Goal: Transaction & Acquisition: Purchase product/service

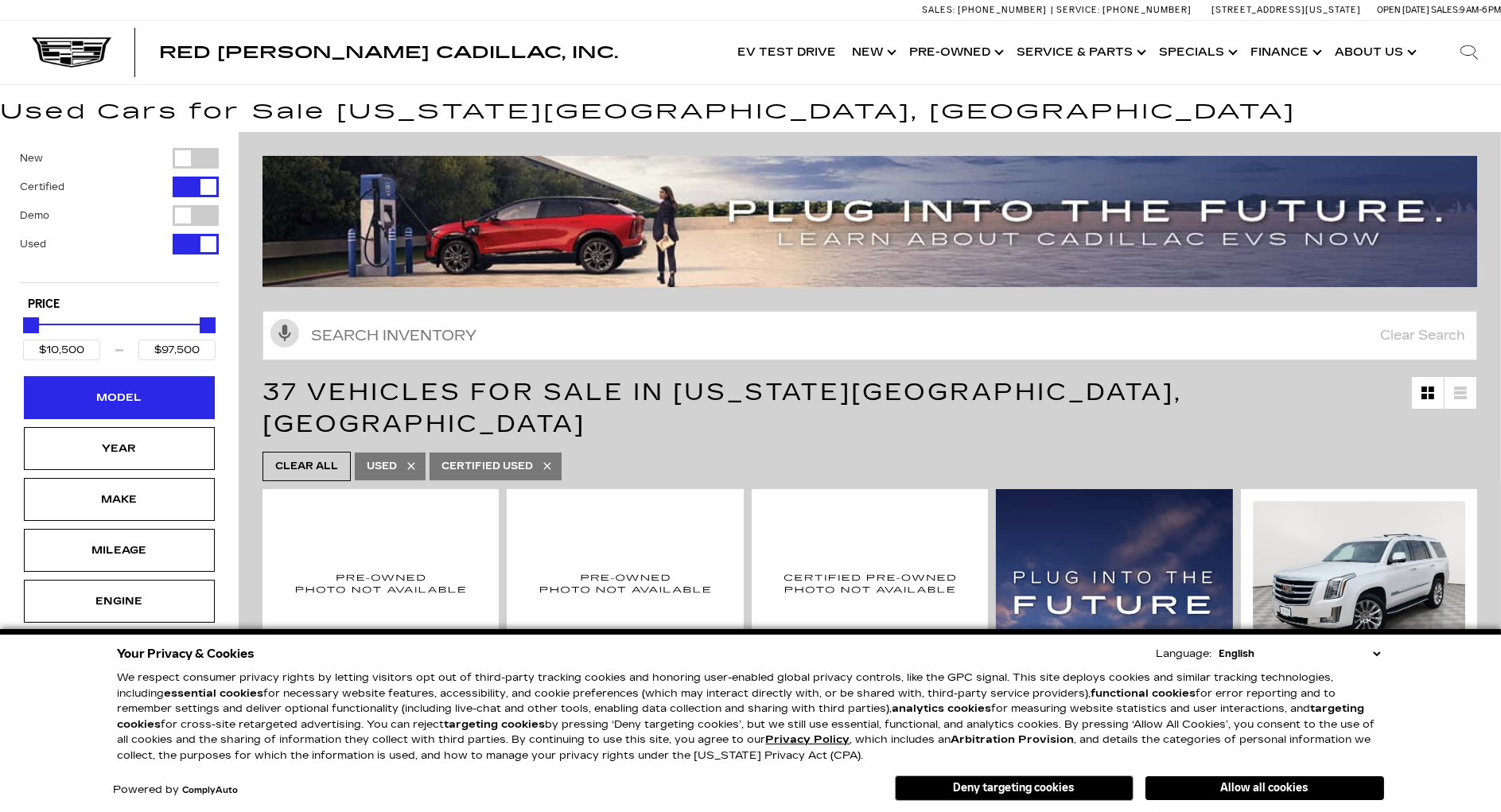
click at [133, 391] on div "Model" at bounding box center [119, 397] width 79 height 17
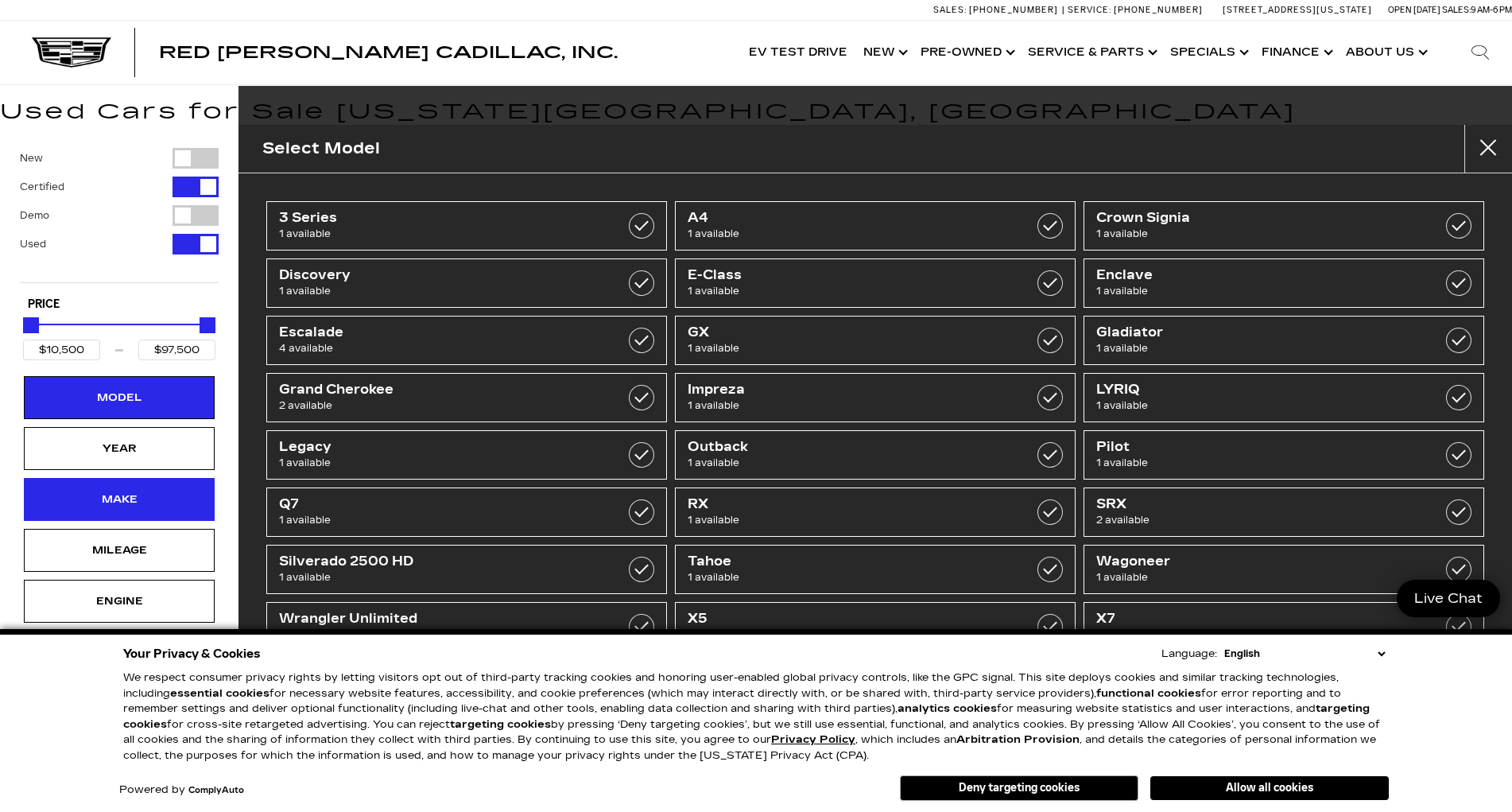
click at [126, 499] on div "Make" at bounding box center [119, 499] width 79 height 17
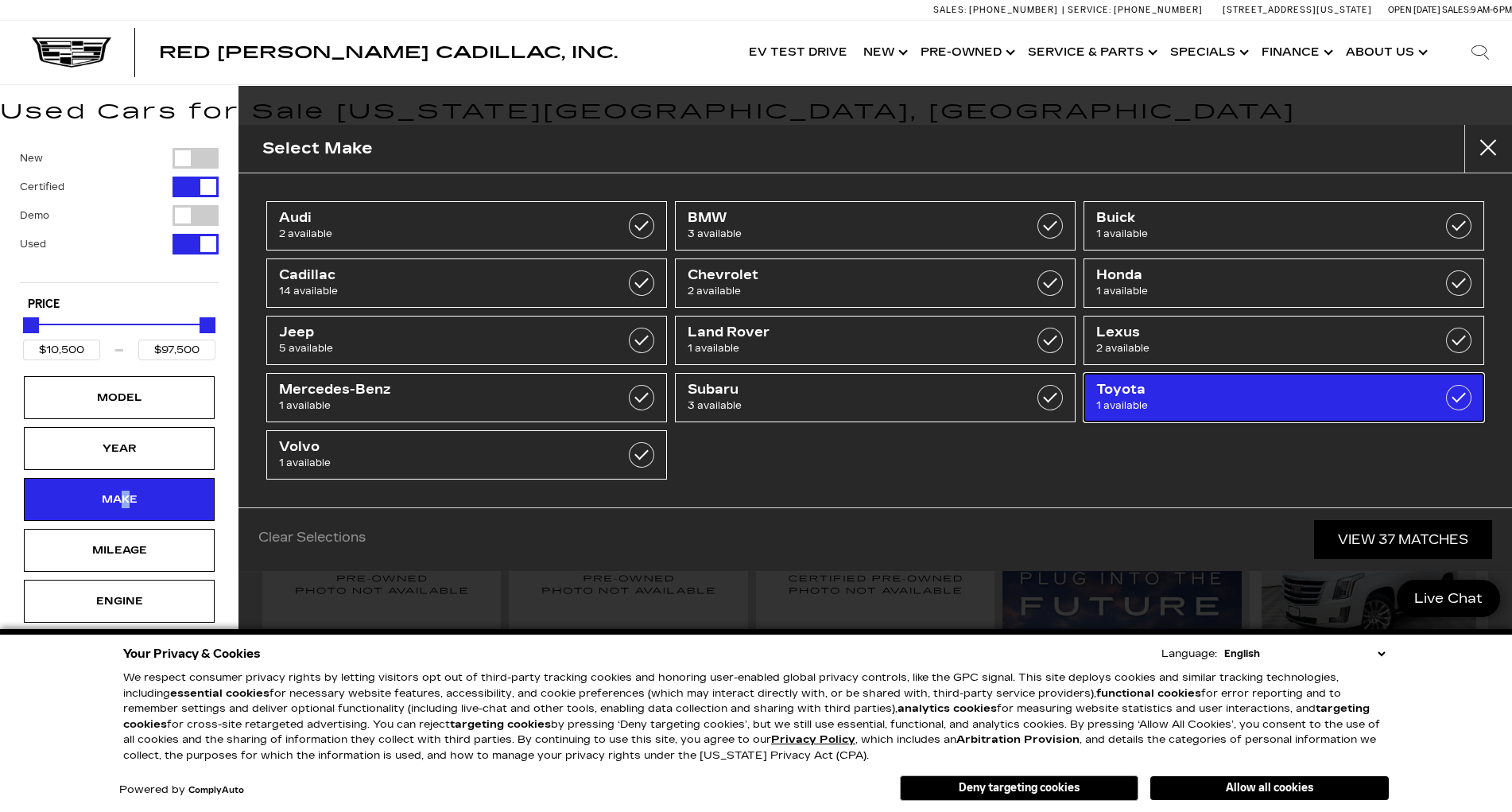
click at [1132, 391] on span "Toyota" at bounding box center [1256, 389] width 319 height 16
type input "$39,664"
checkbox input "true"
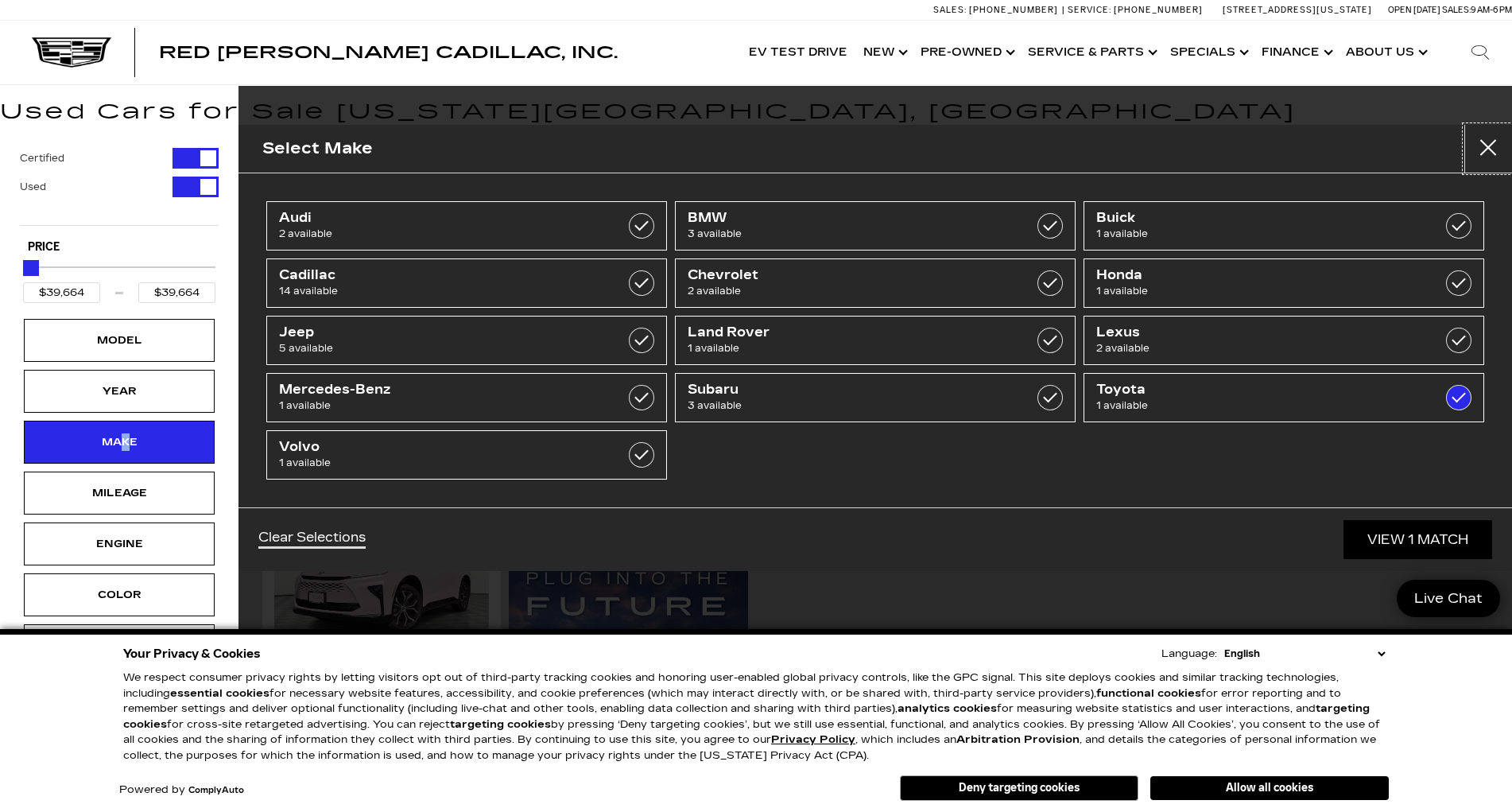
click at [1483, 147] on button "close" at bounding box center [1488, 149] width 47 height 47
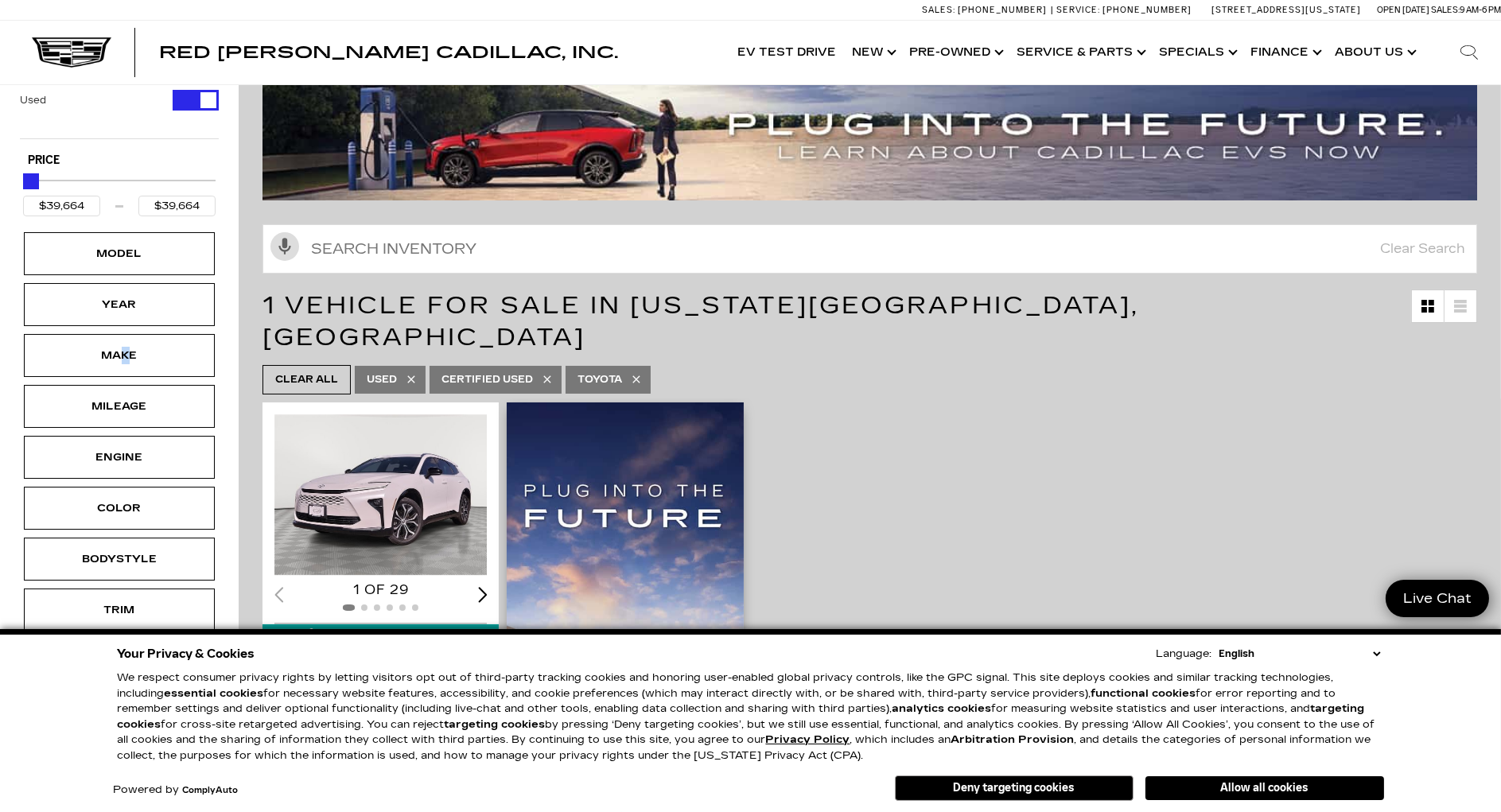
scroll to position [318, 0]
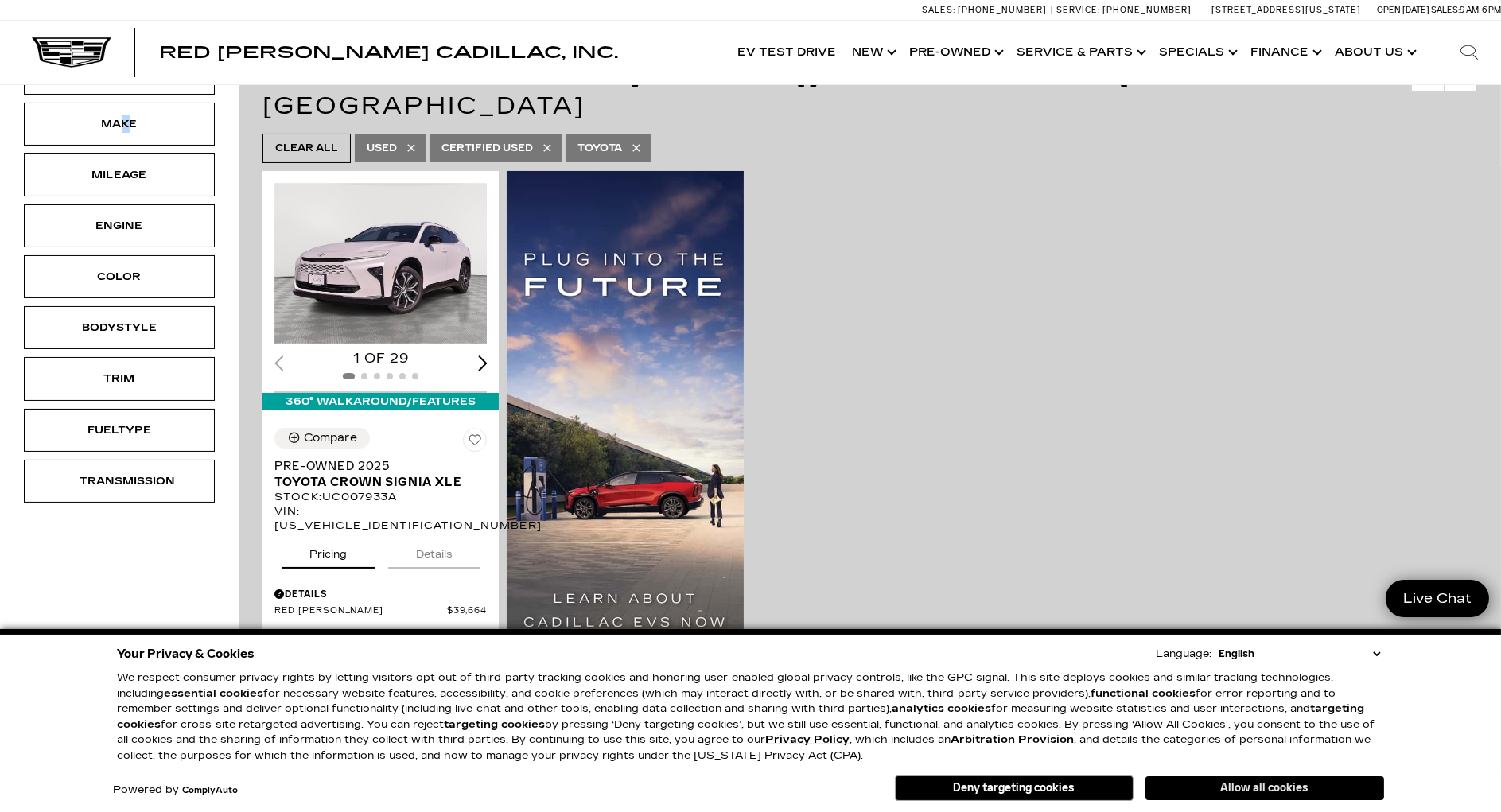
click at [1256, 788] on button "Allow all cookies" at bounding box center [1264, 788] width 238 height 24
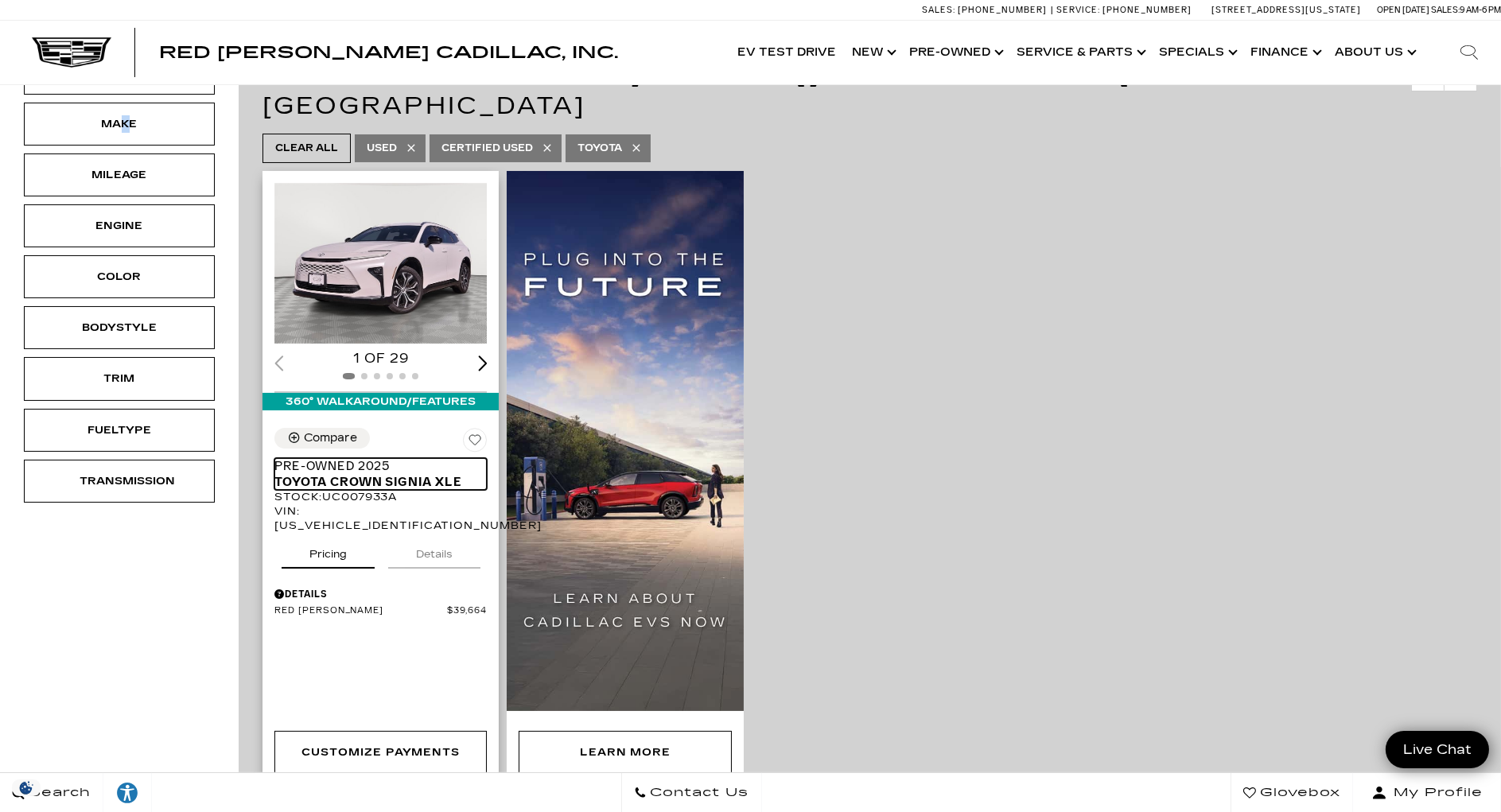
click at [331, 458] on span "Pre-Owned 2025" at bounding box center [375, 465] width 201 height 16
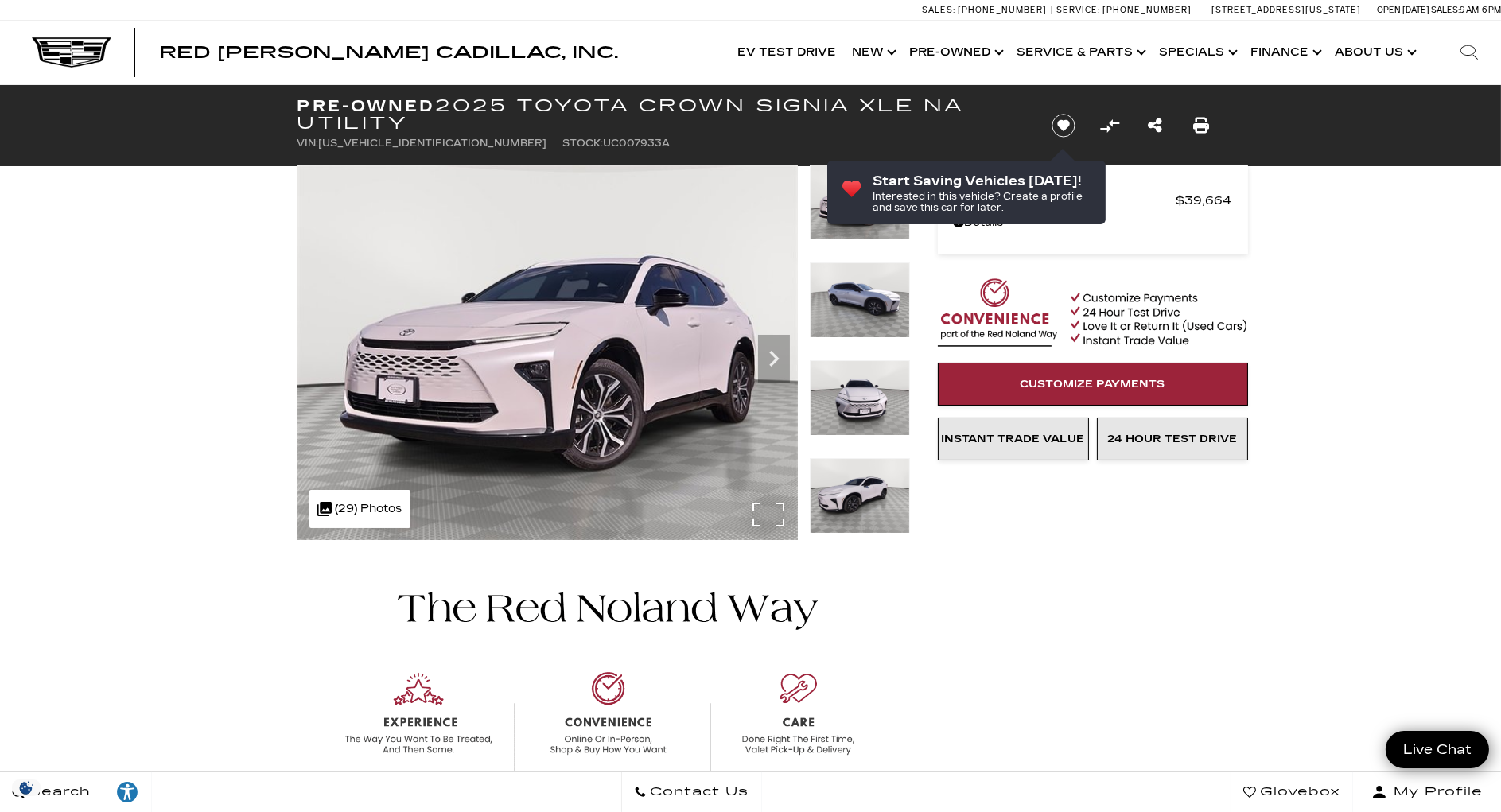
click at [374, 505] on div ".cls-1, .cls-3 { fill: #c50033; } .cls-1 { clip-rule: evenodd; } .cls-2 { clip-…" at bounding box center [360, 509] width 101 height 38
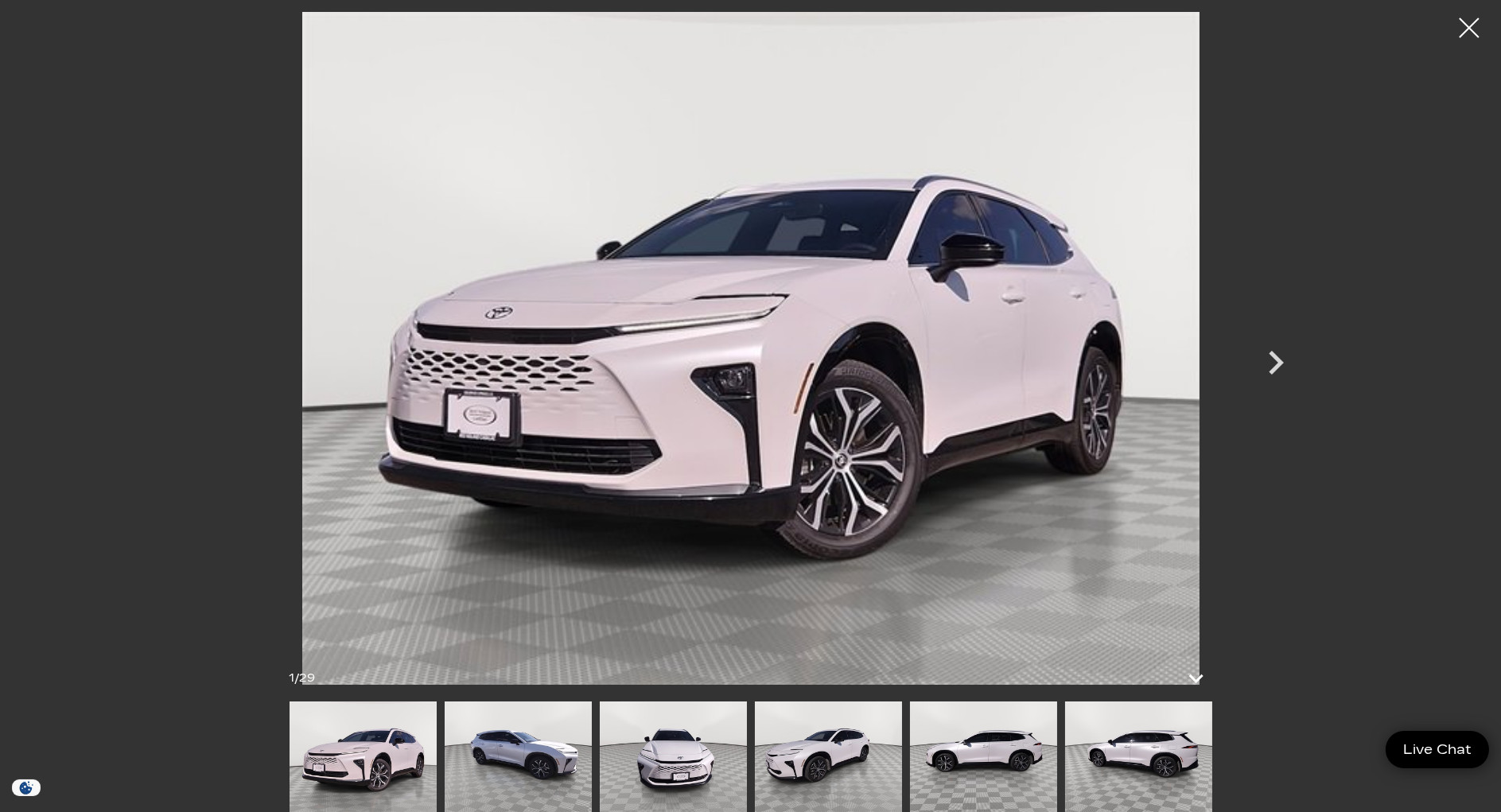
scroll to position [557, 0]
click at [839, 764] on img at bounding box center [828, 756] width 147 height 110
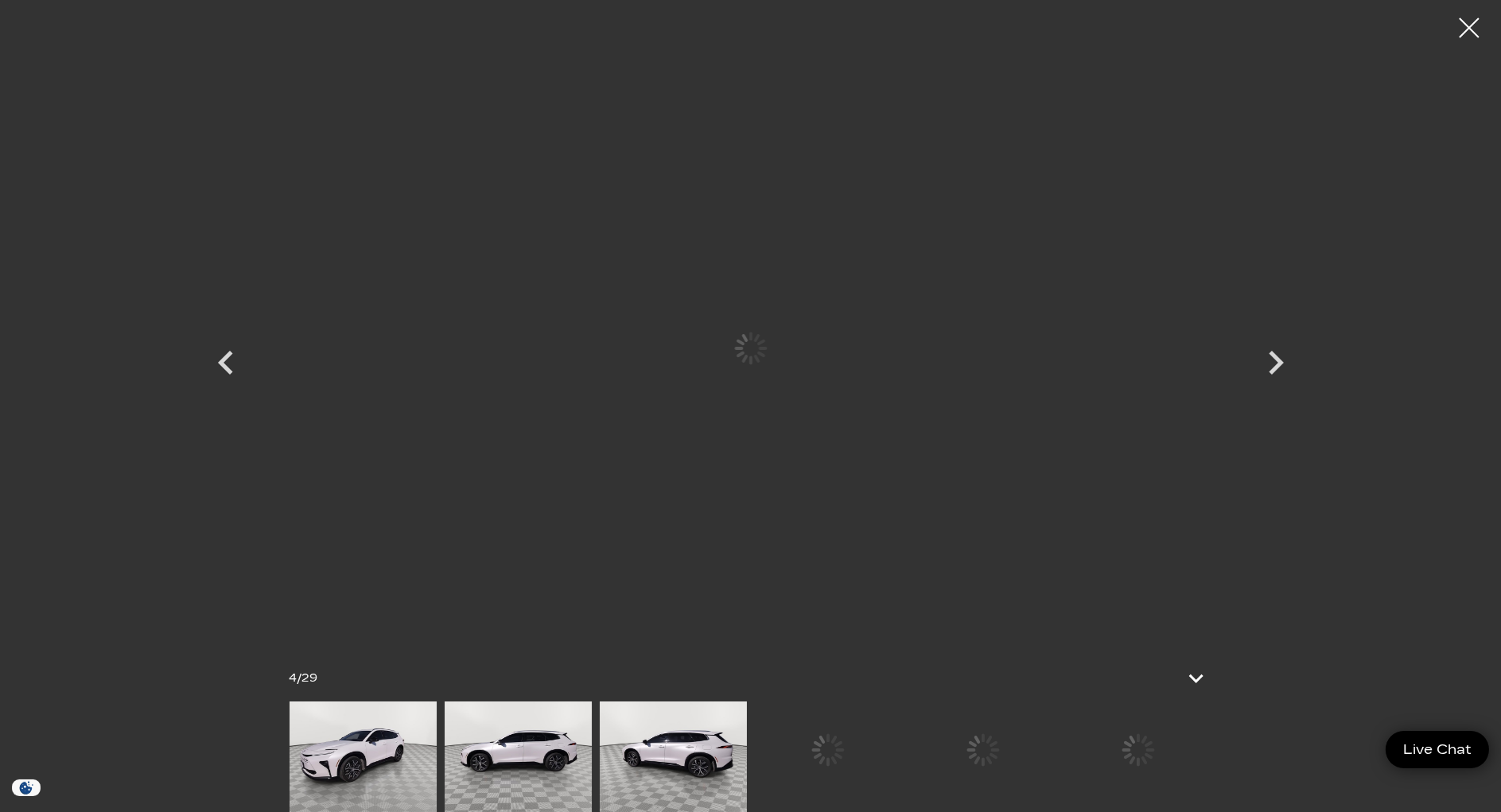
click at [902, 762] on div at bounding box center [828, 750] width 147 height 97
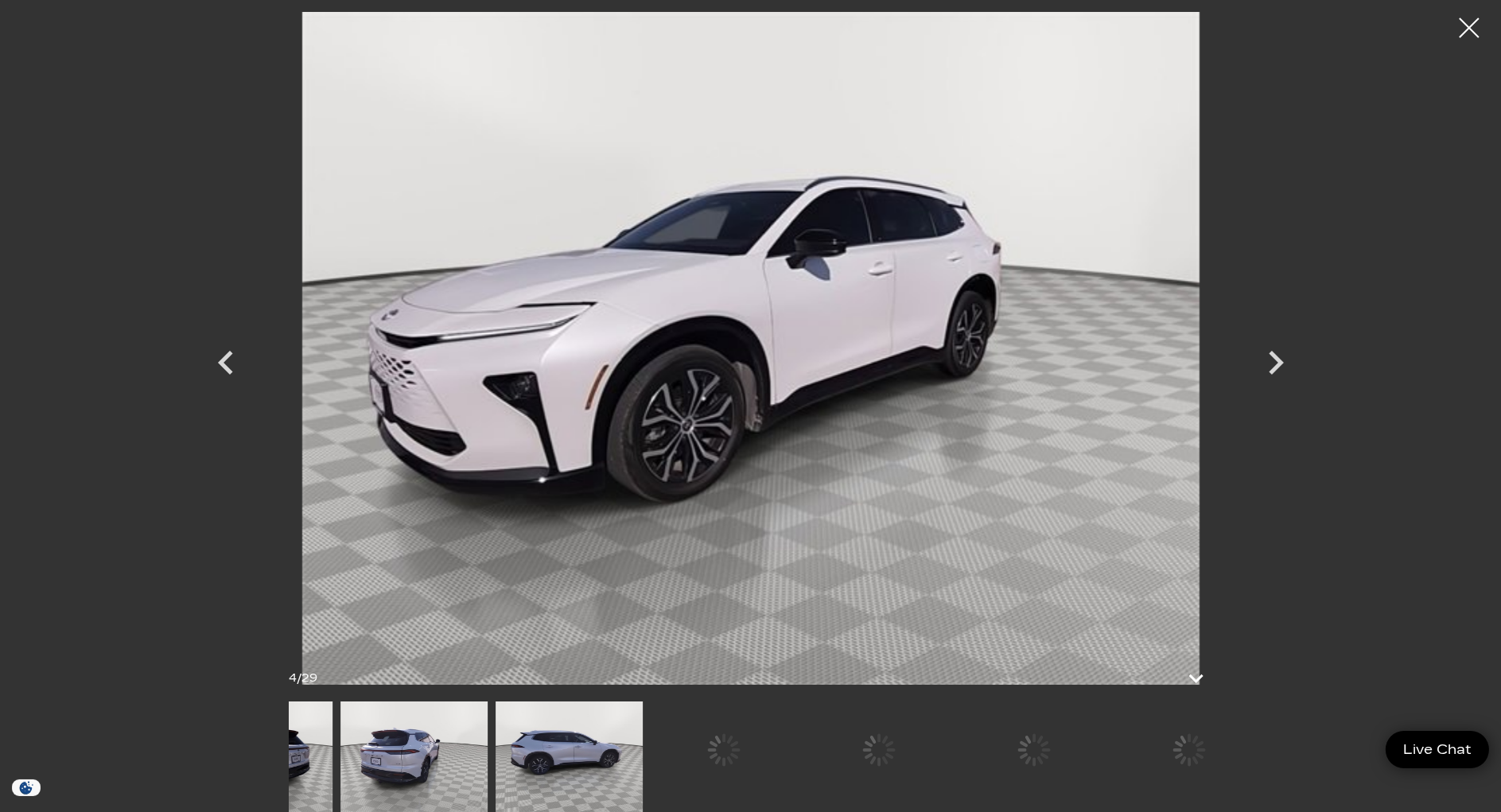
click at [394, 768] on img at bounding box center [413, 756] width 147 height 110
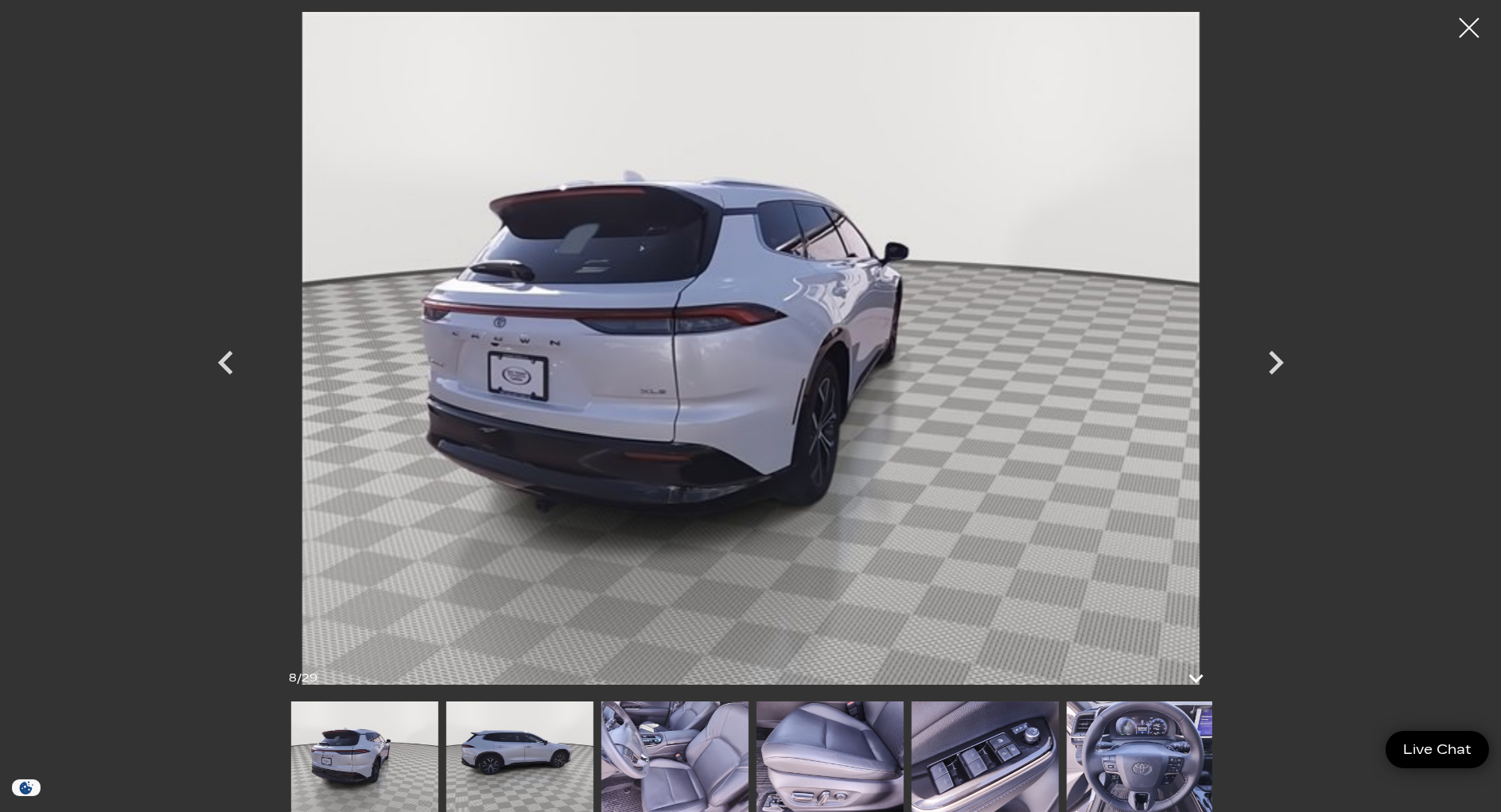
click at [1155, 765] on img at bounding box center [1139, 756] width 147 height 110
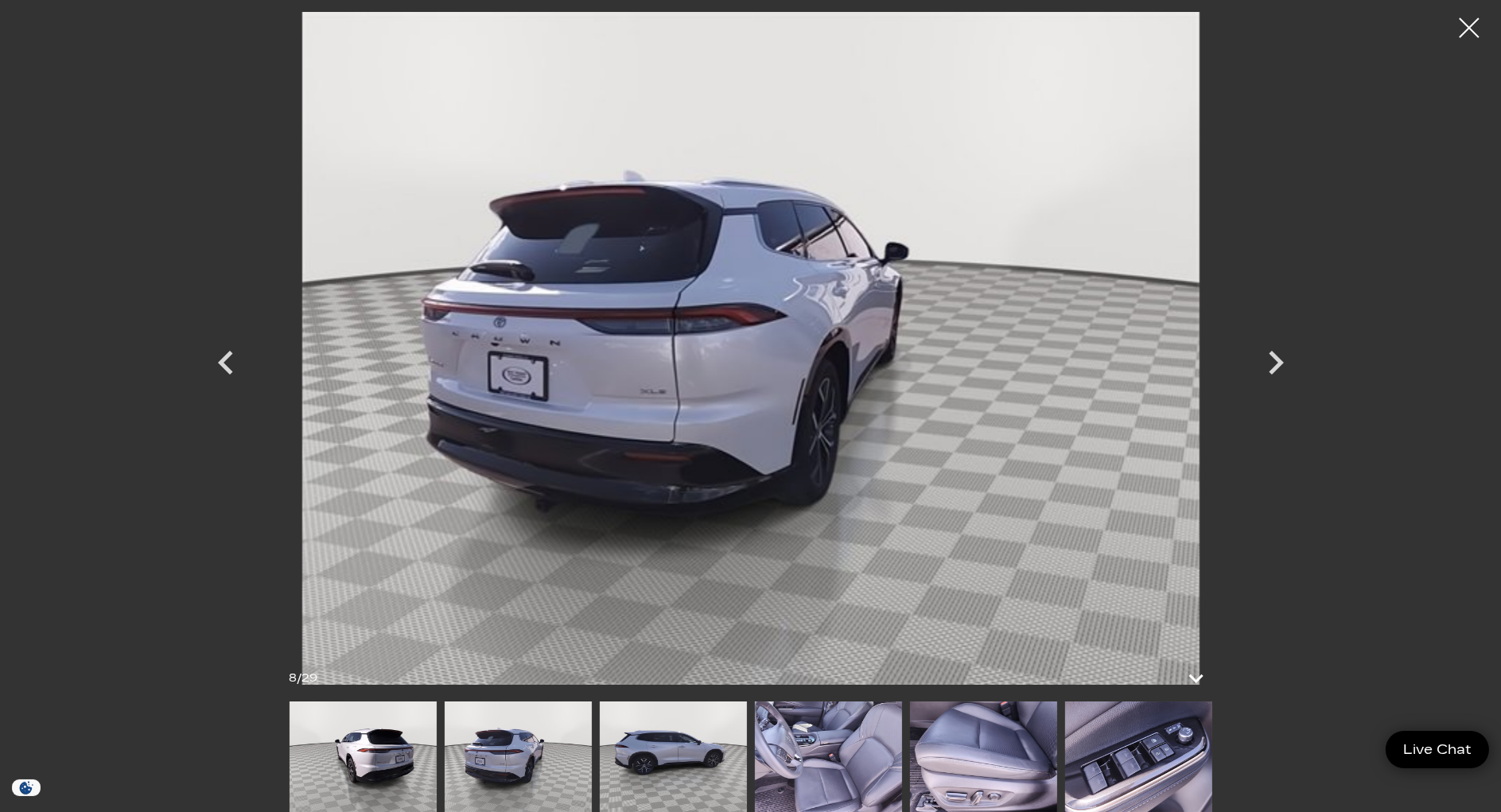
click at [1474, 22] on div at bounding box center [1469, 28] width 40 height 40
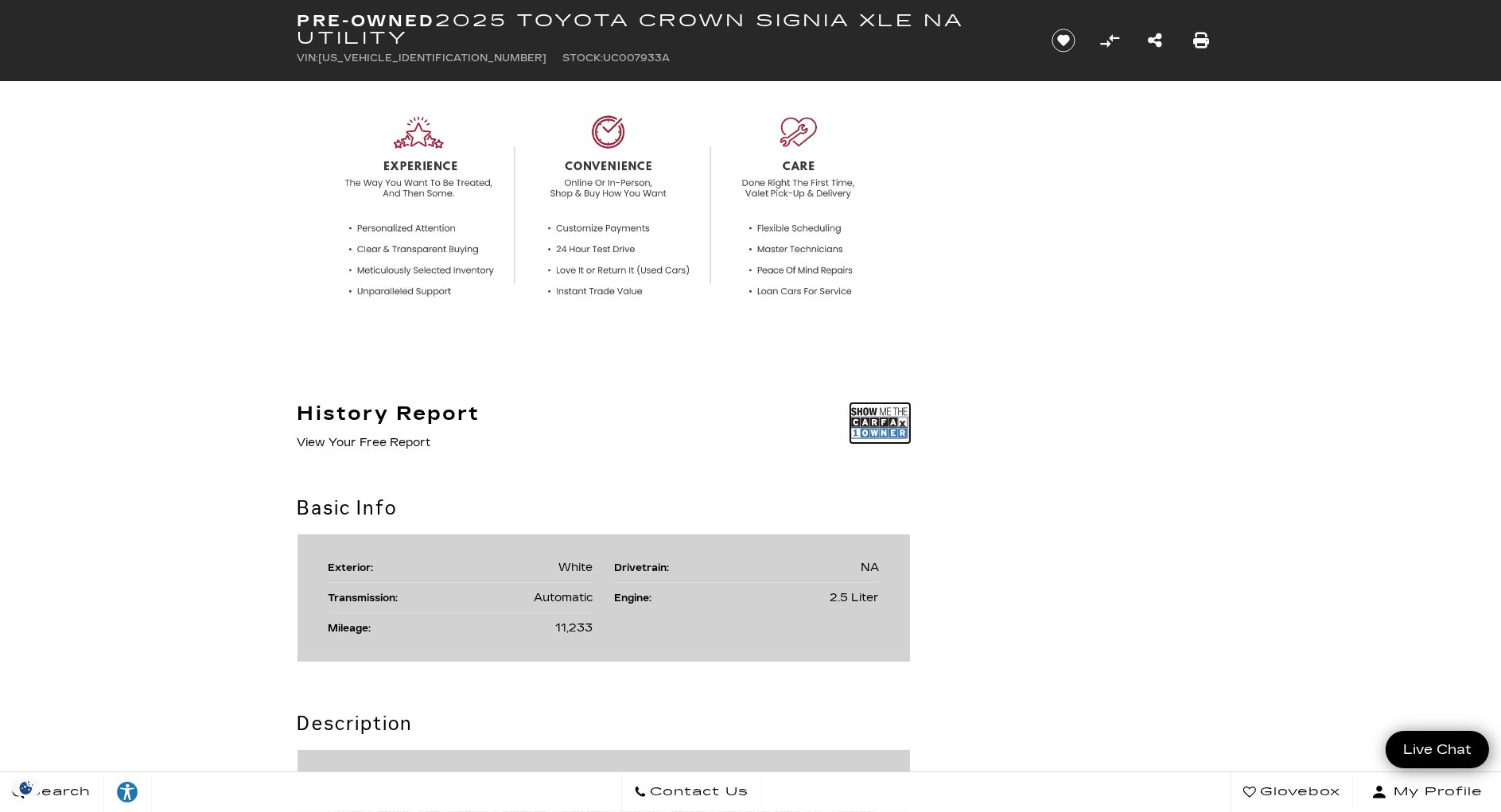
click at [881, 431] on img at bounding box center [880, 423] width 59 height 40
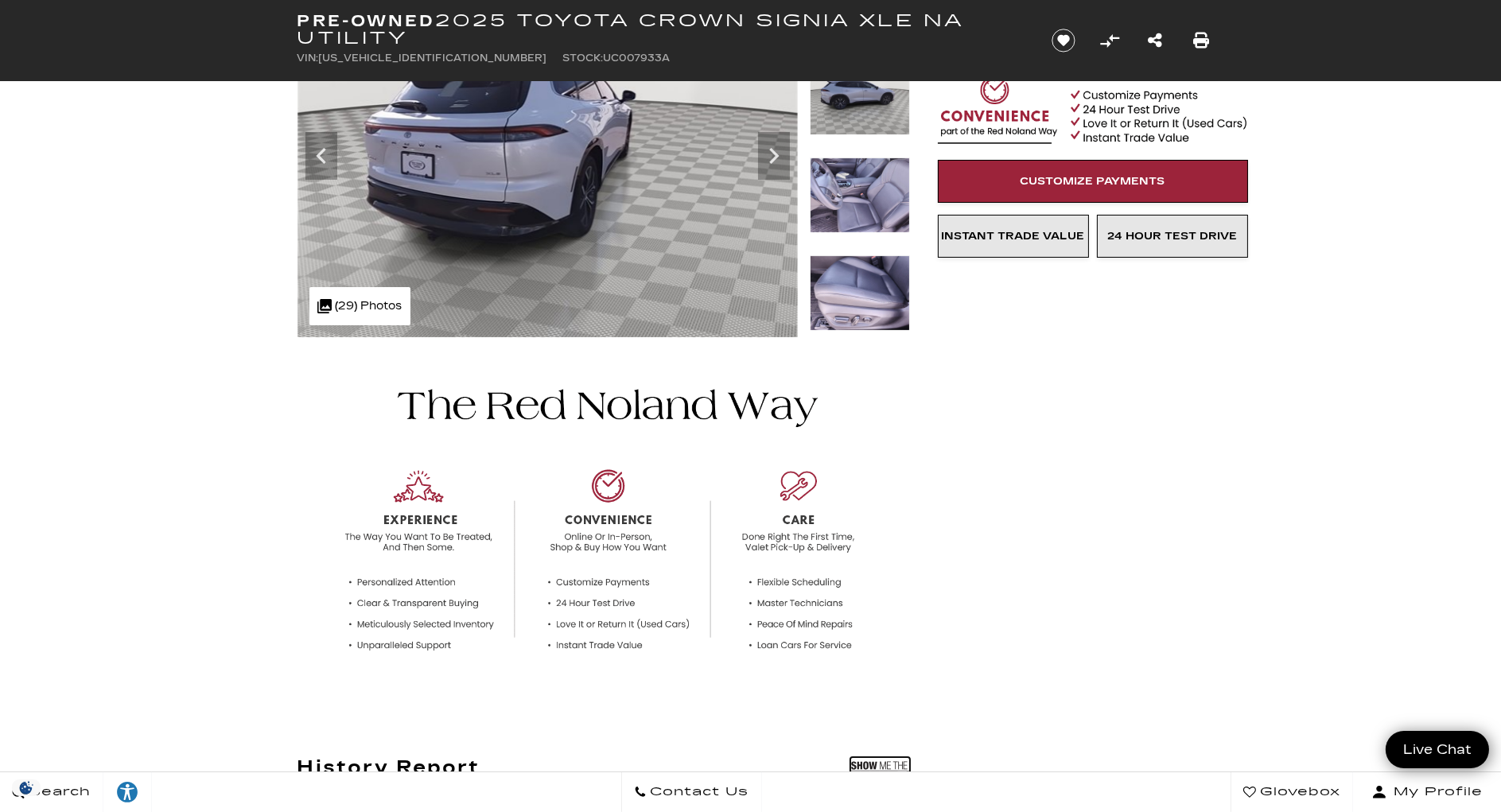
scroll to position [0, 0]
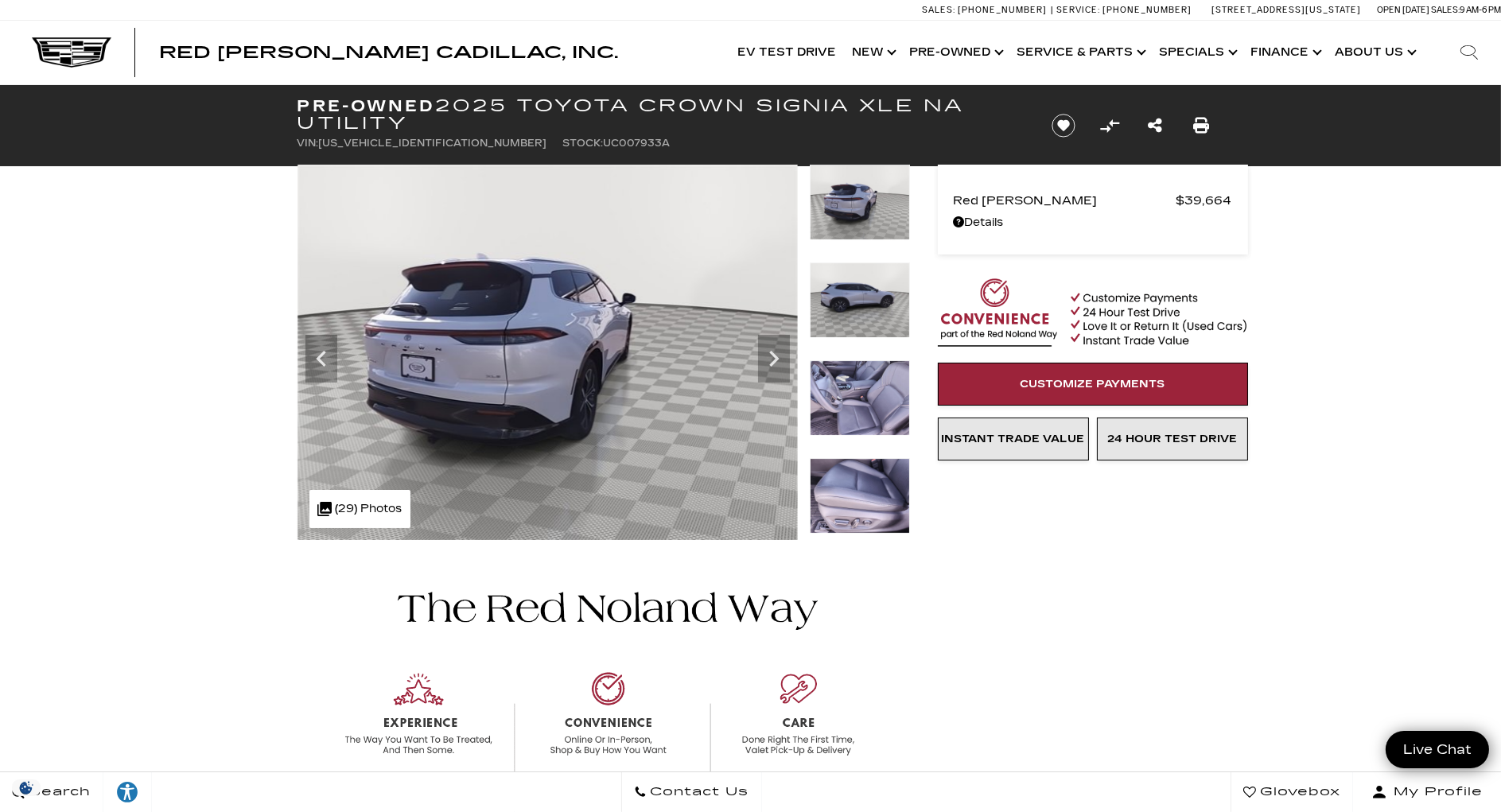
click at [881, 401] on img at bounding box center [860, 398] width 100 height 76
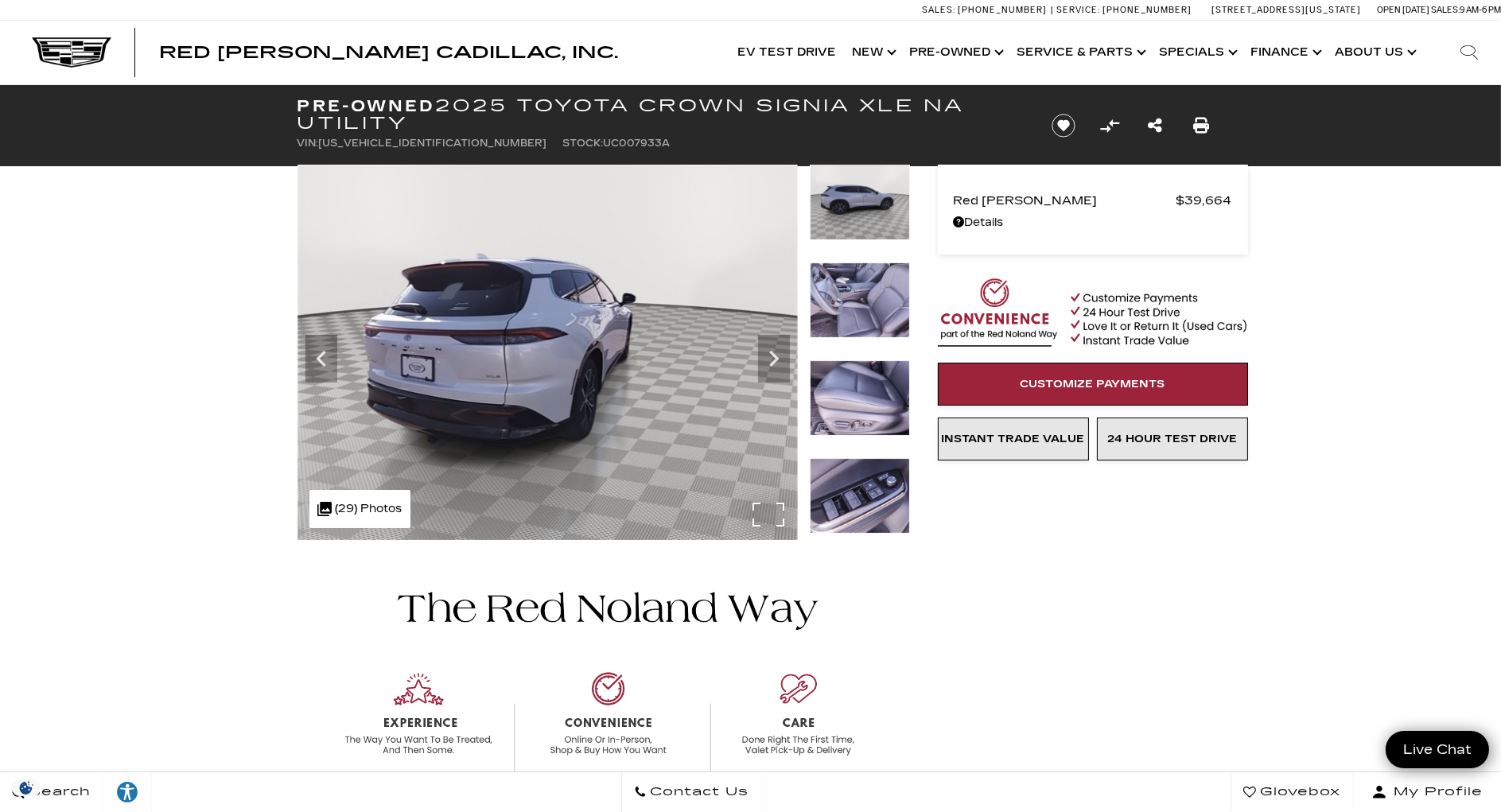
click at [385, 505] on div ".cls-1, .cls-3 { fill: #c50033; } .cls-1 { clip-rule: evenodd; } .cls-2 { clip-…" at bounding box center [360, 509] width 101 height 38
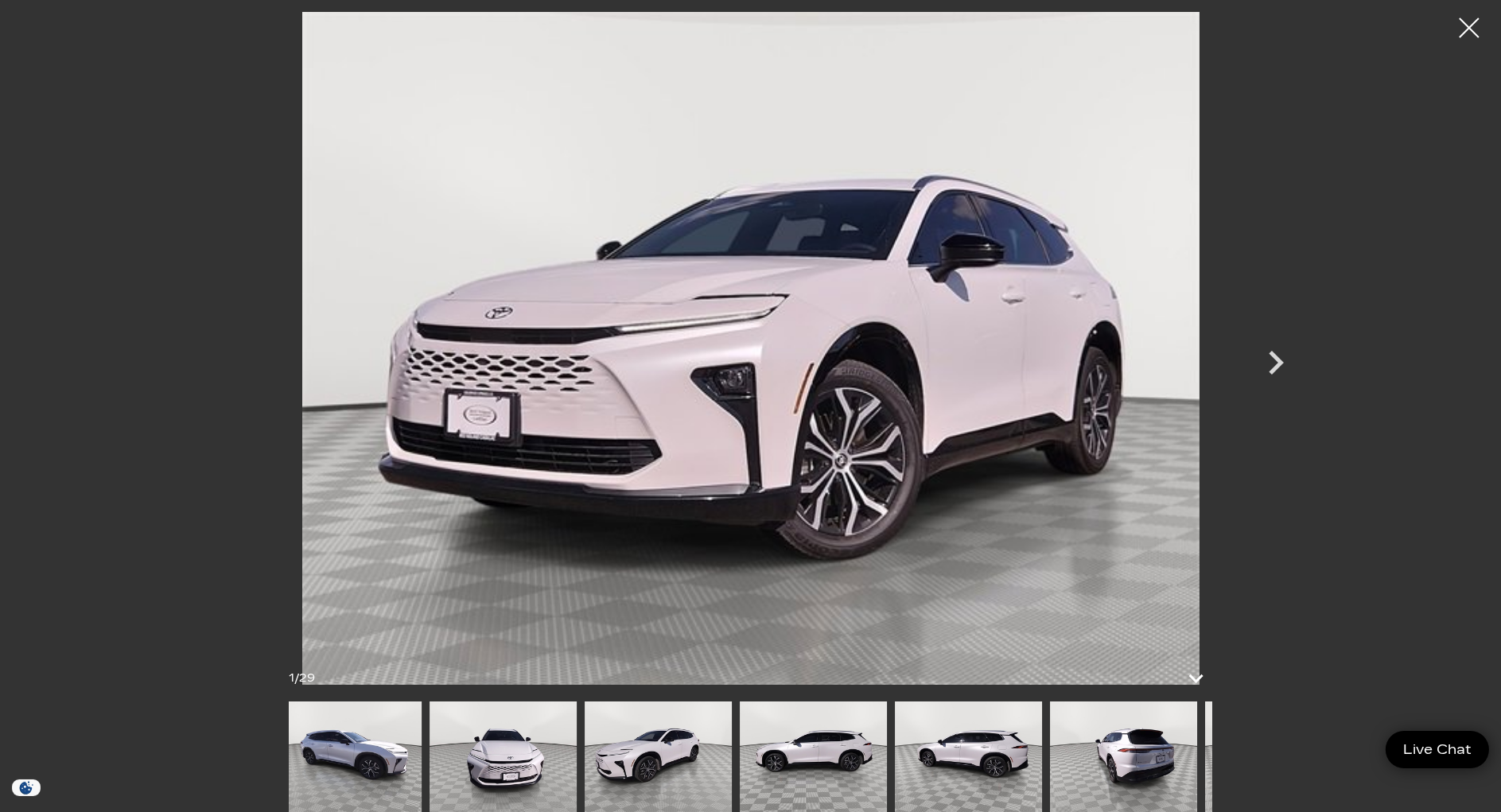
click at [895, 746] on img at bounding box center [968, 756] width 147 height 110
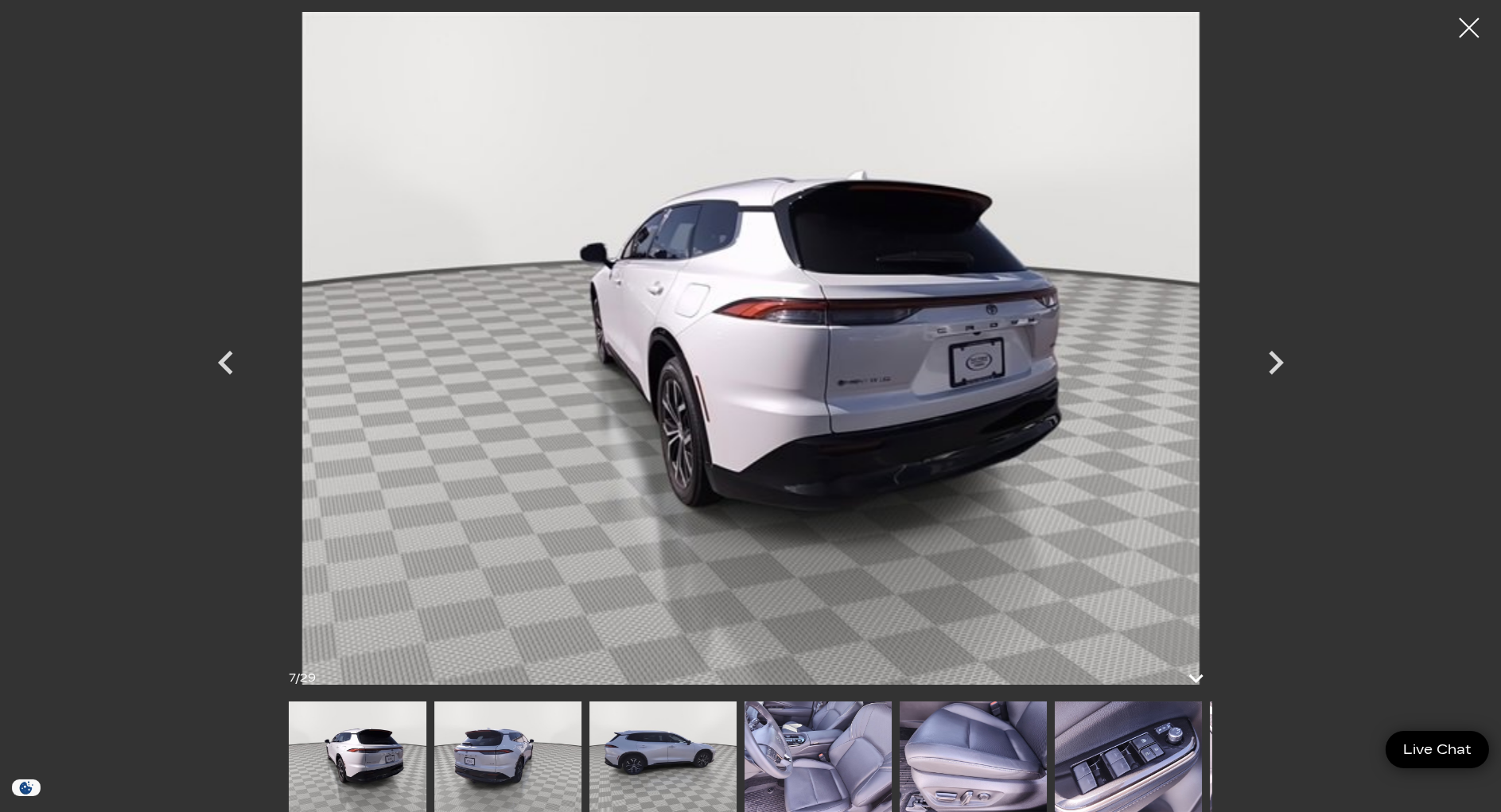
click at [1081, 757] on img at bounding box center [1128, 756] width 147 height 110
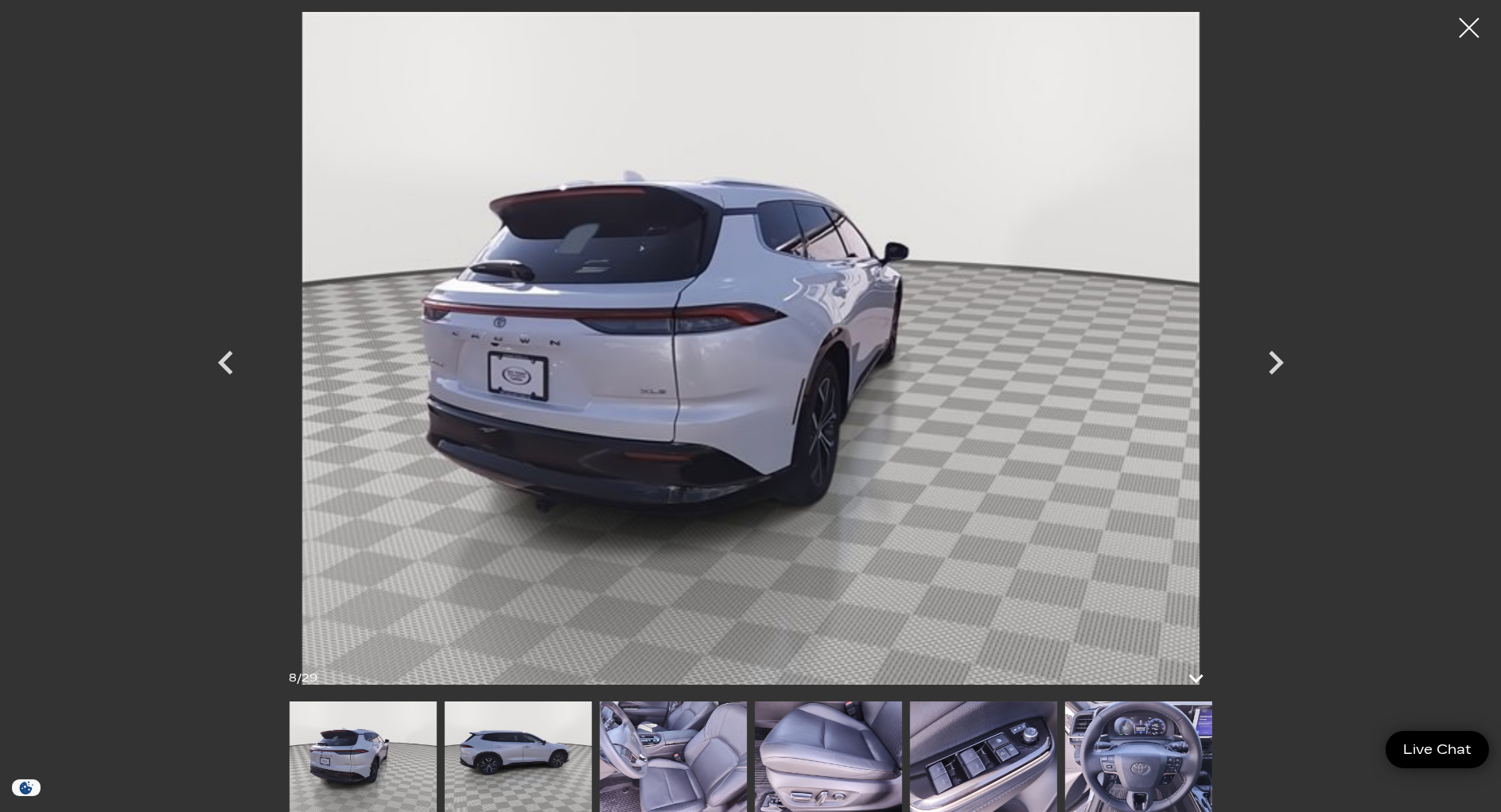
click at [915, 764] on img at bounding box center [983, 756] width 147 height 110
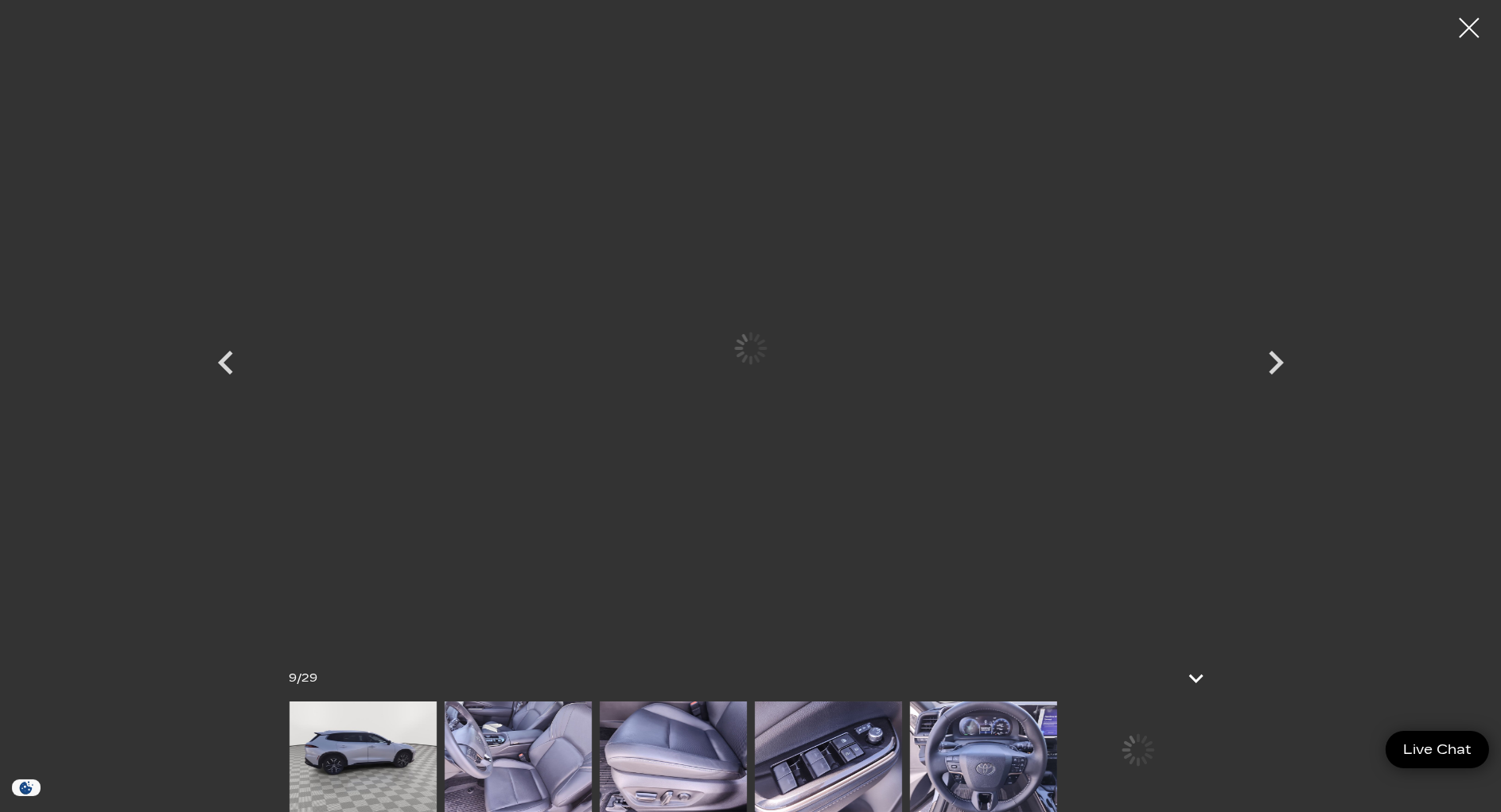
click at [831, 764] on img at bounding box center [828, 756] width 147 height 110
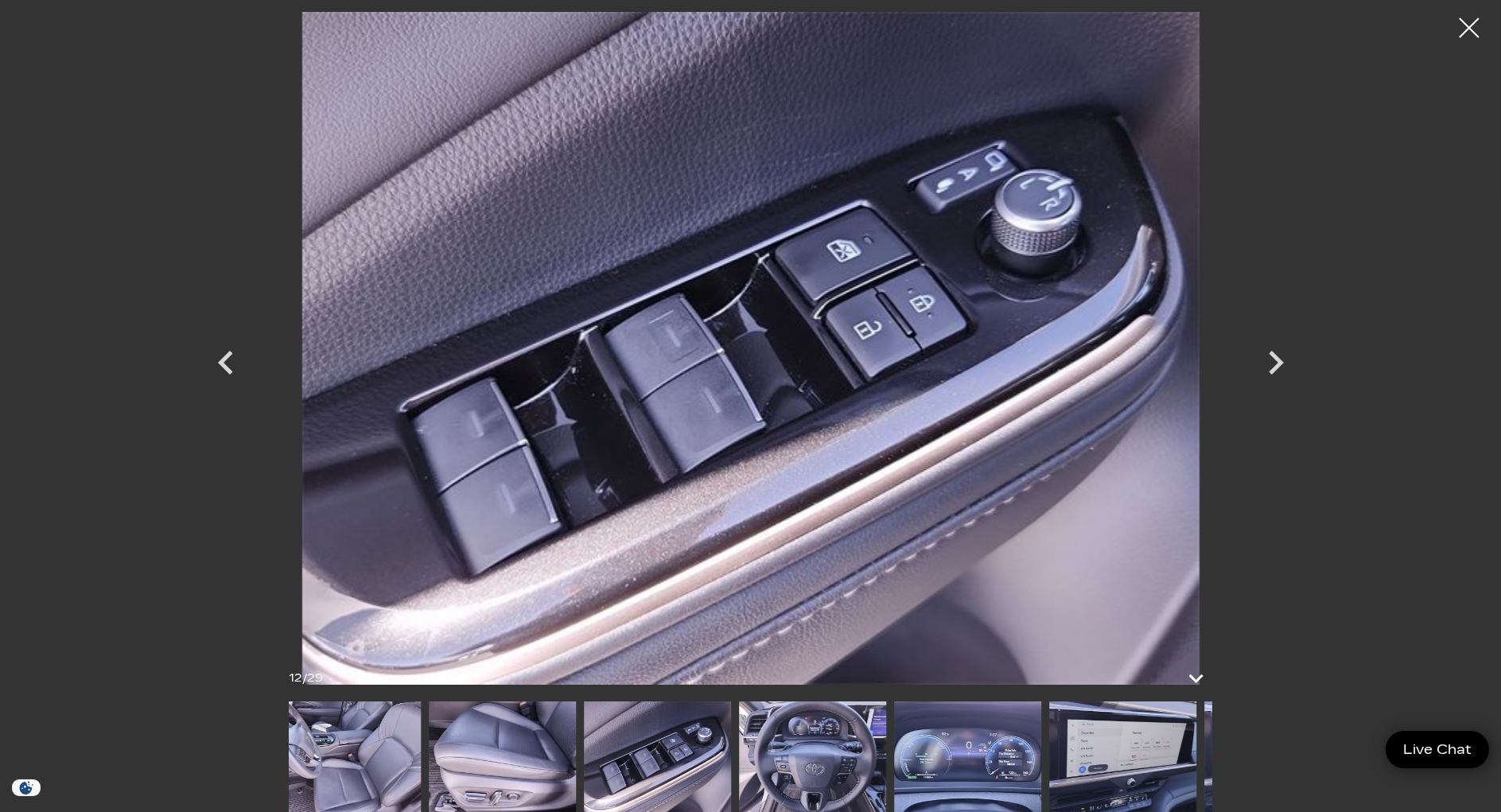
click at [828, 753] on img at bounding box center [812, 756] width 147 height 110
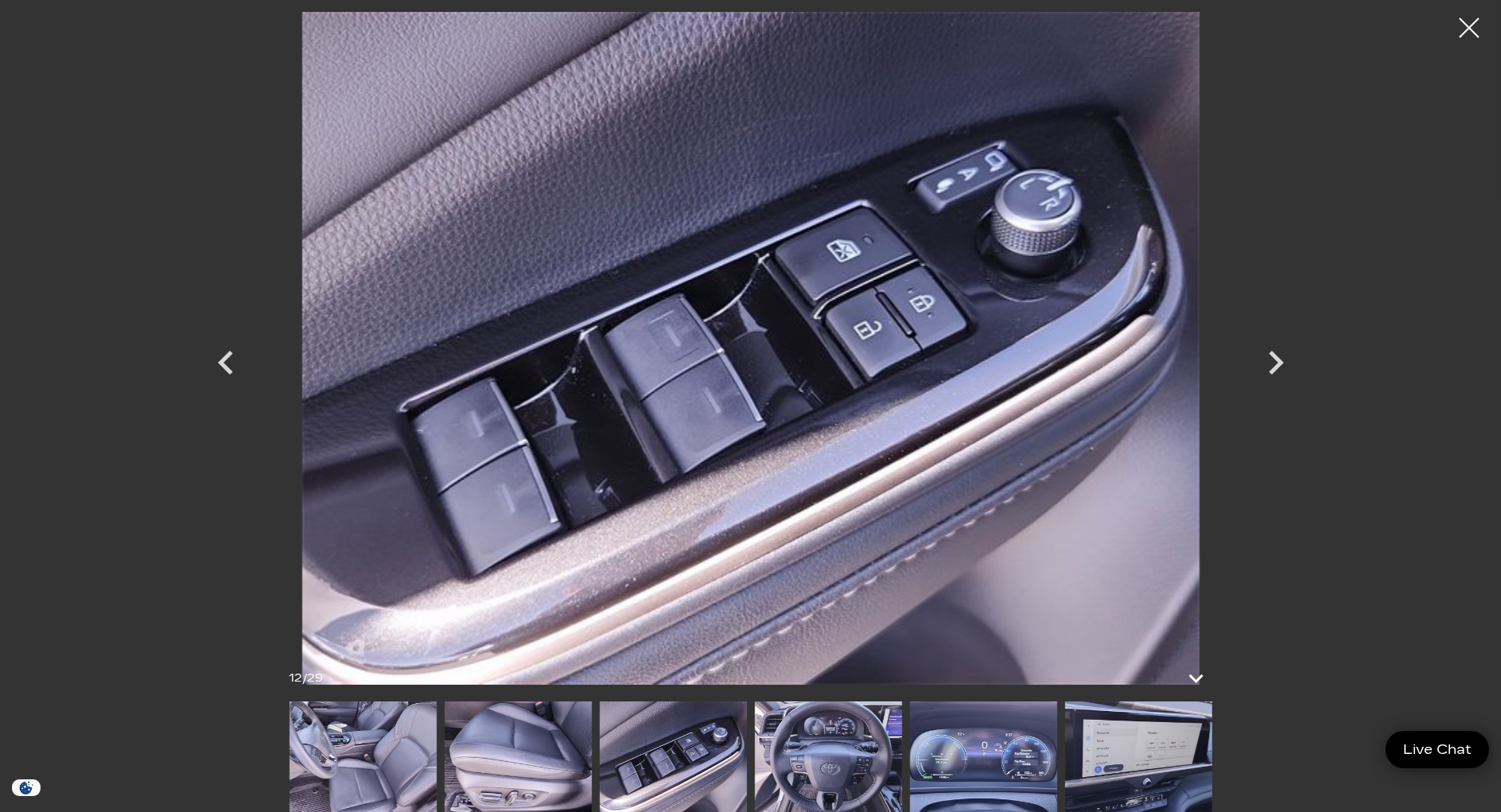
click at [365, 755] on img at bounding box center [362, 756] width 147 height 110
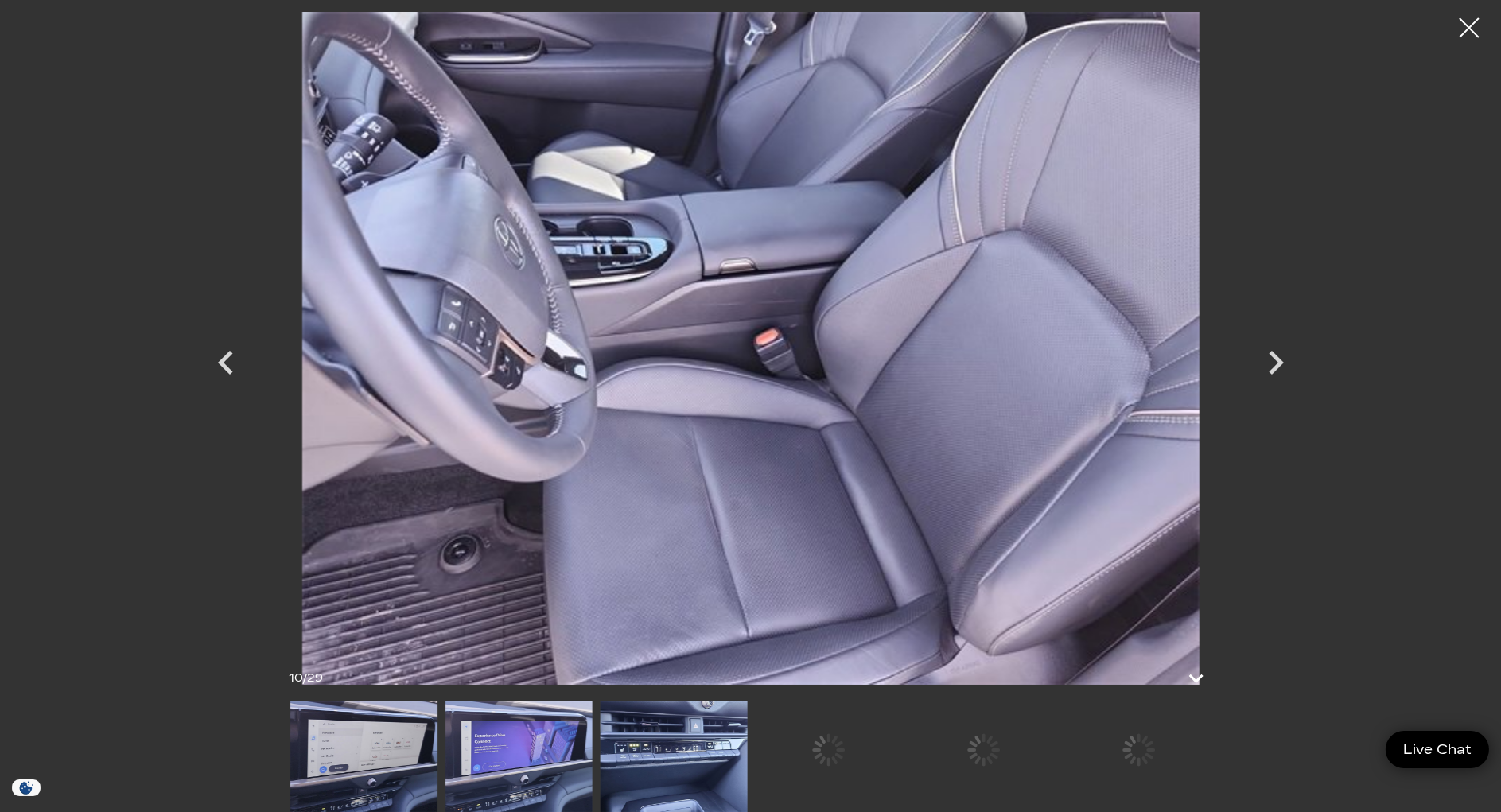
click at [352, 753] on img at bounding box center [362, 756] width 147 height 110
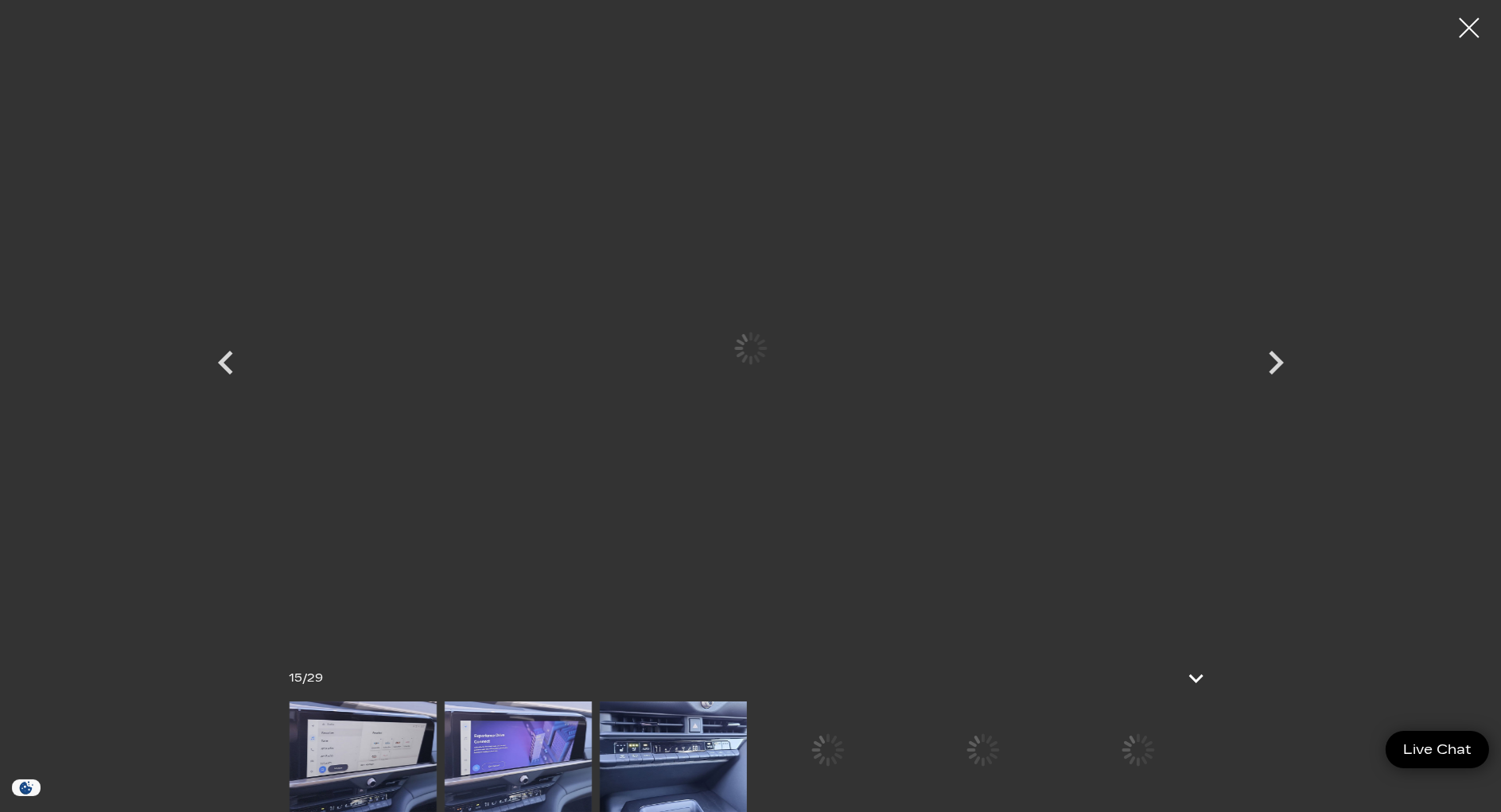
click at [350, 747] on img at bounding box center [362, 756] width 147 height 110
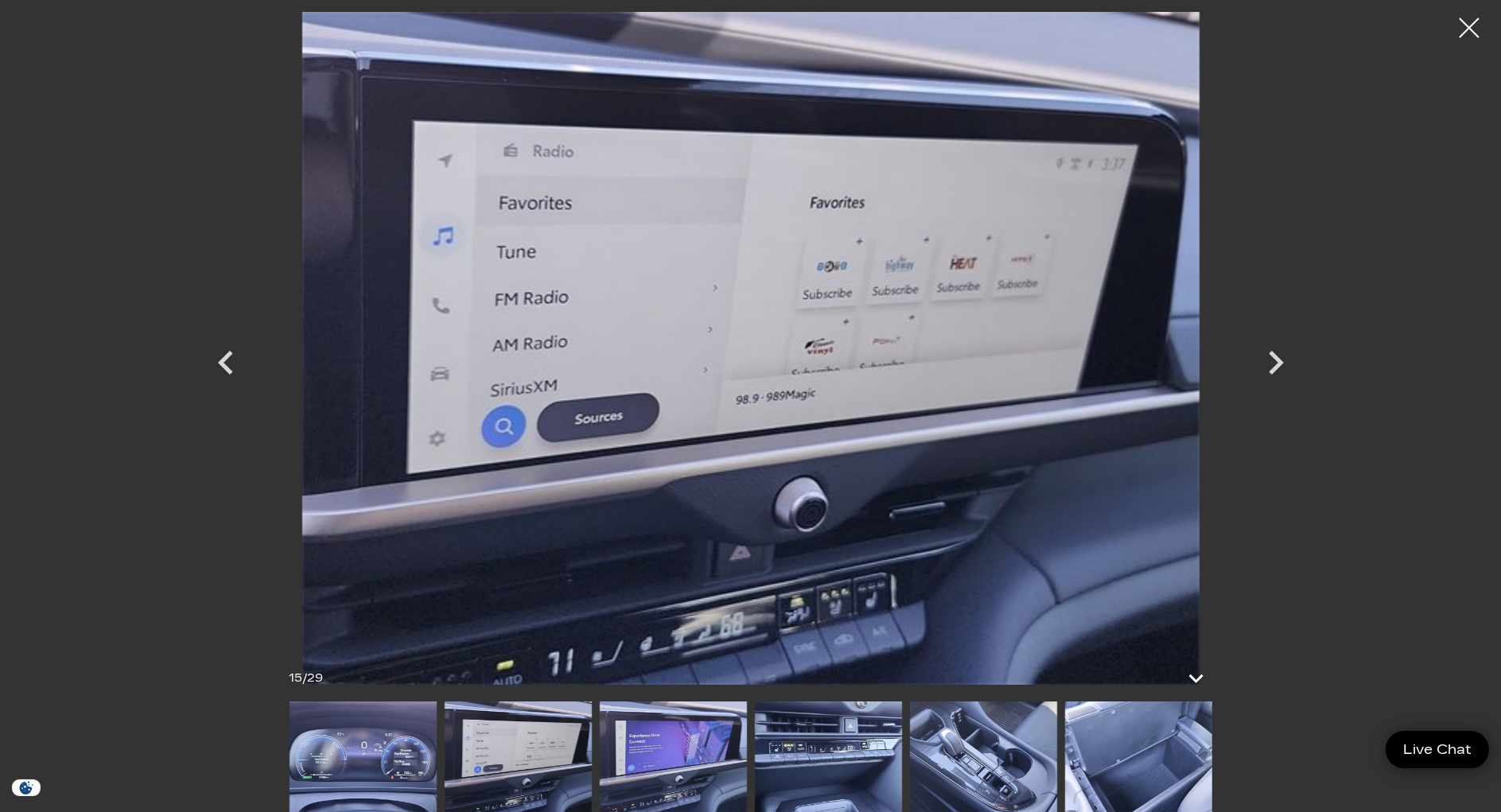
click at [362, 765] on img at bounding box center [362, 756] width 147 height 110
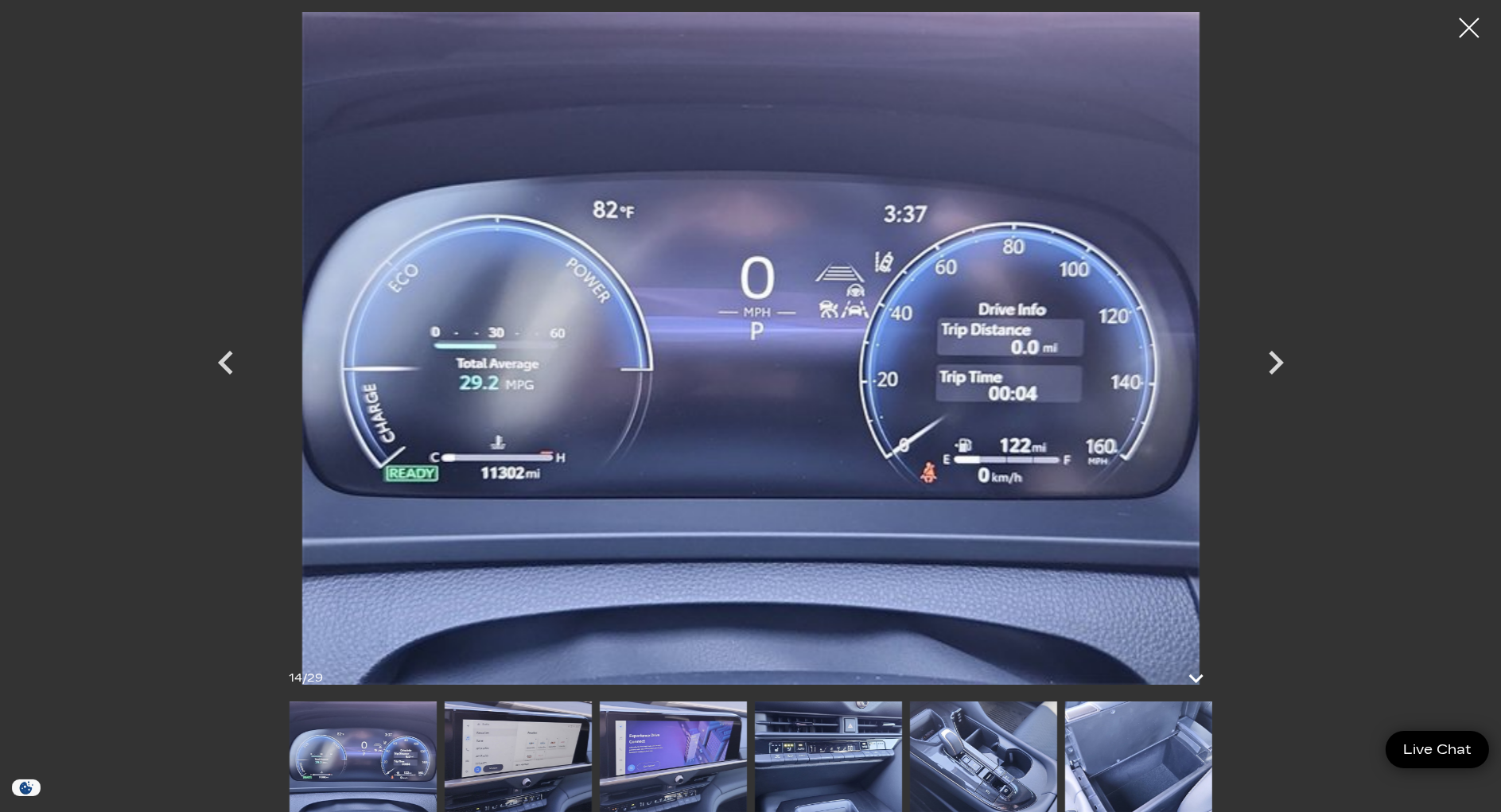
click at [1127, 771] on img at bounding box center [1138, 756] width 147 height 110
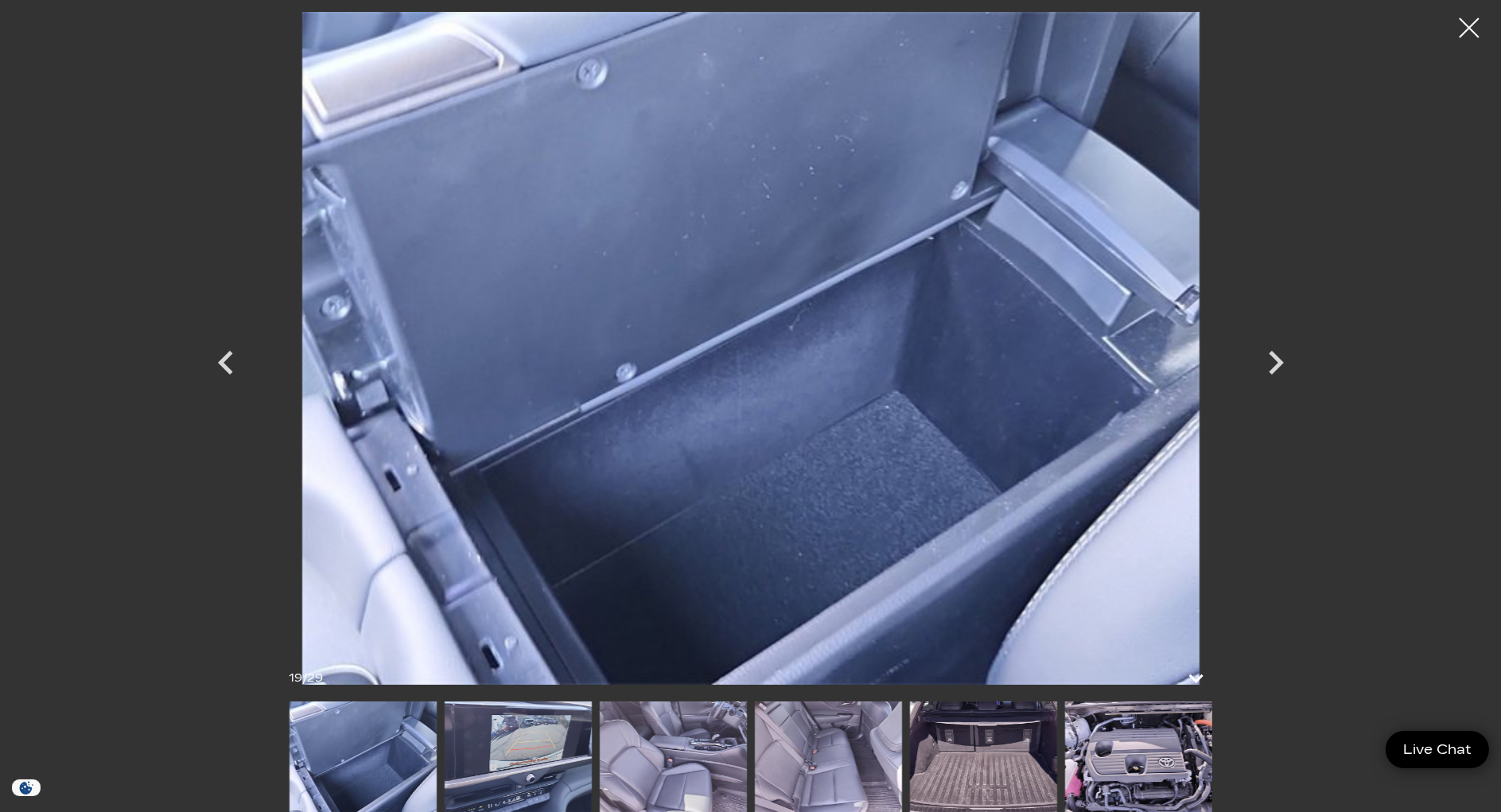
click at [1013, 767] on img at bounding box center [983, 756] width 147 height 110
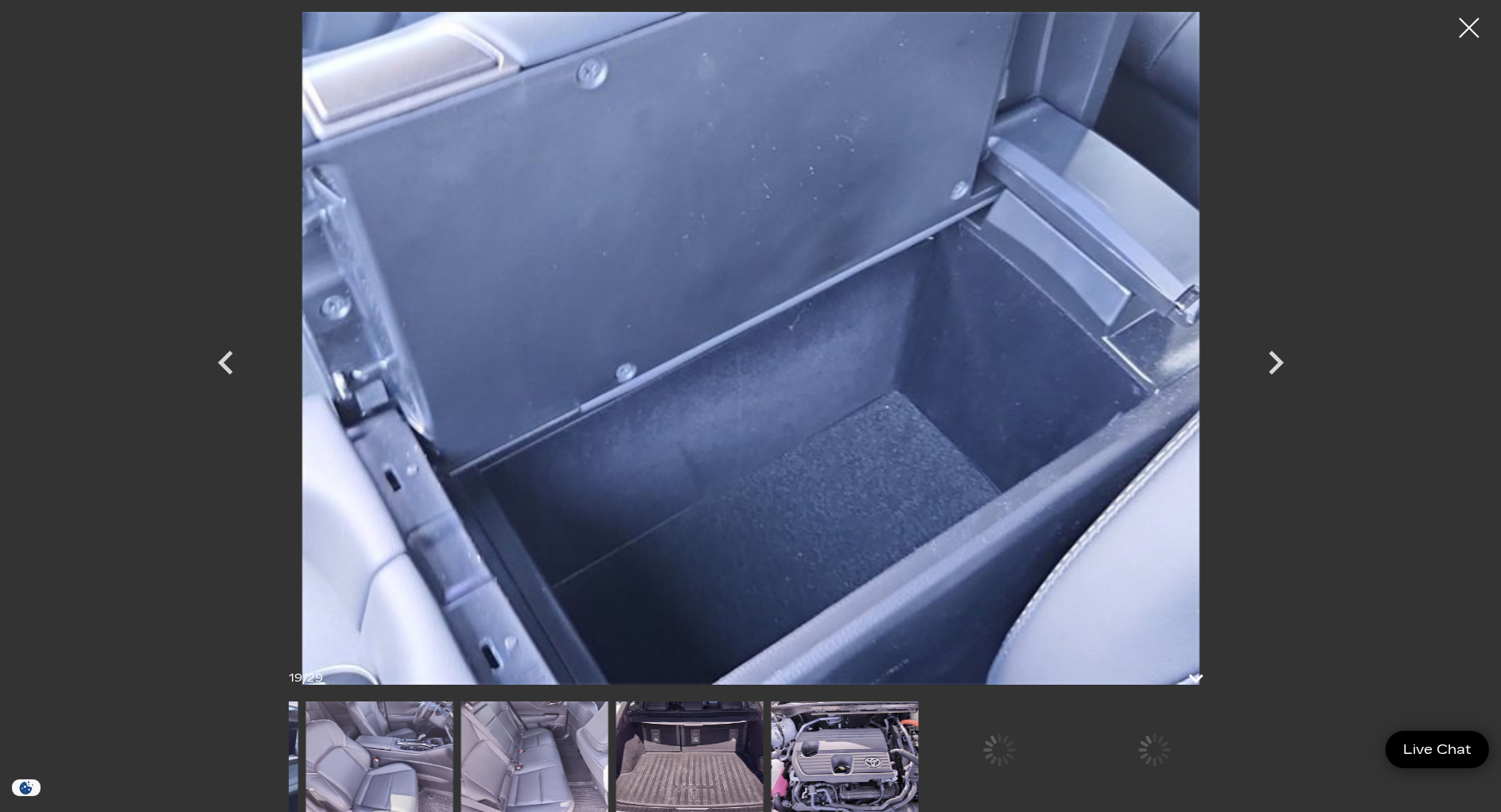
click at [649, 780] on img at bounding box center [689, 756] width 147 height 110
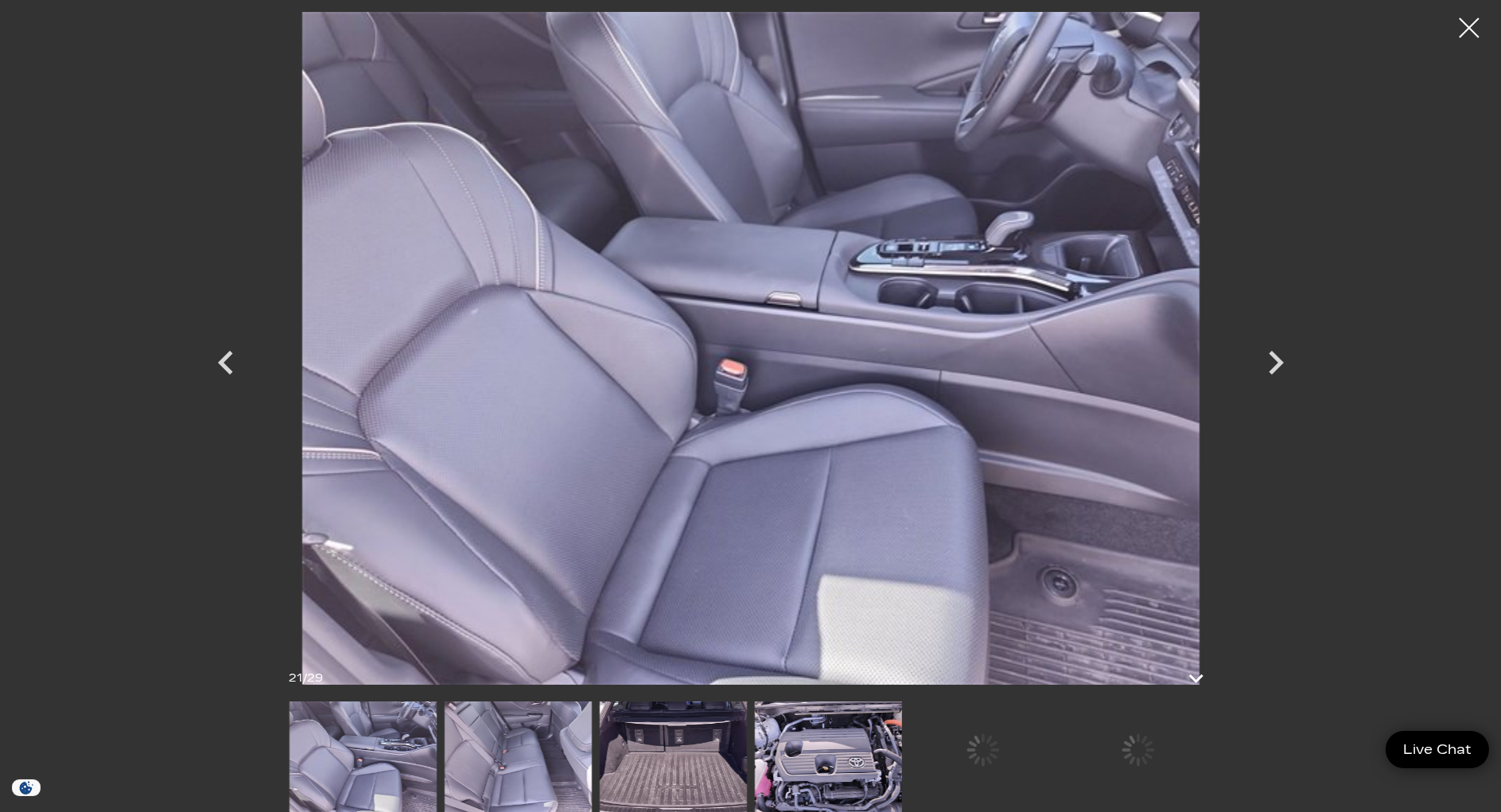
click at [866, 765] on img at bounding box center [828, 756] width 147 height 110
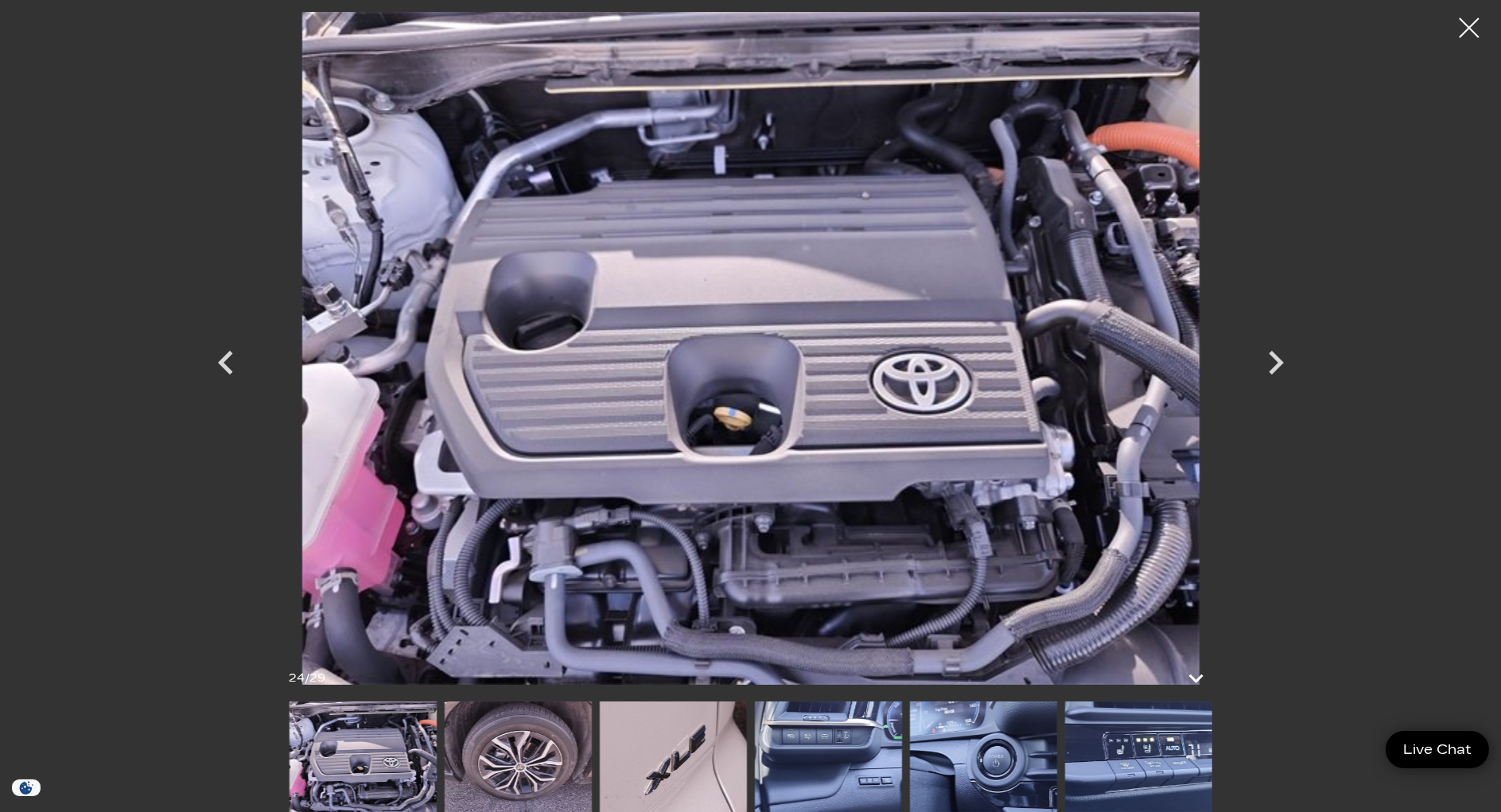
click at [352, 773] on img at bounding box center [362, 756] width 147 height 110
click at [910, 773] on img at bounding box center [983, 756] width 147 height 110
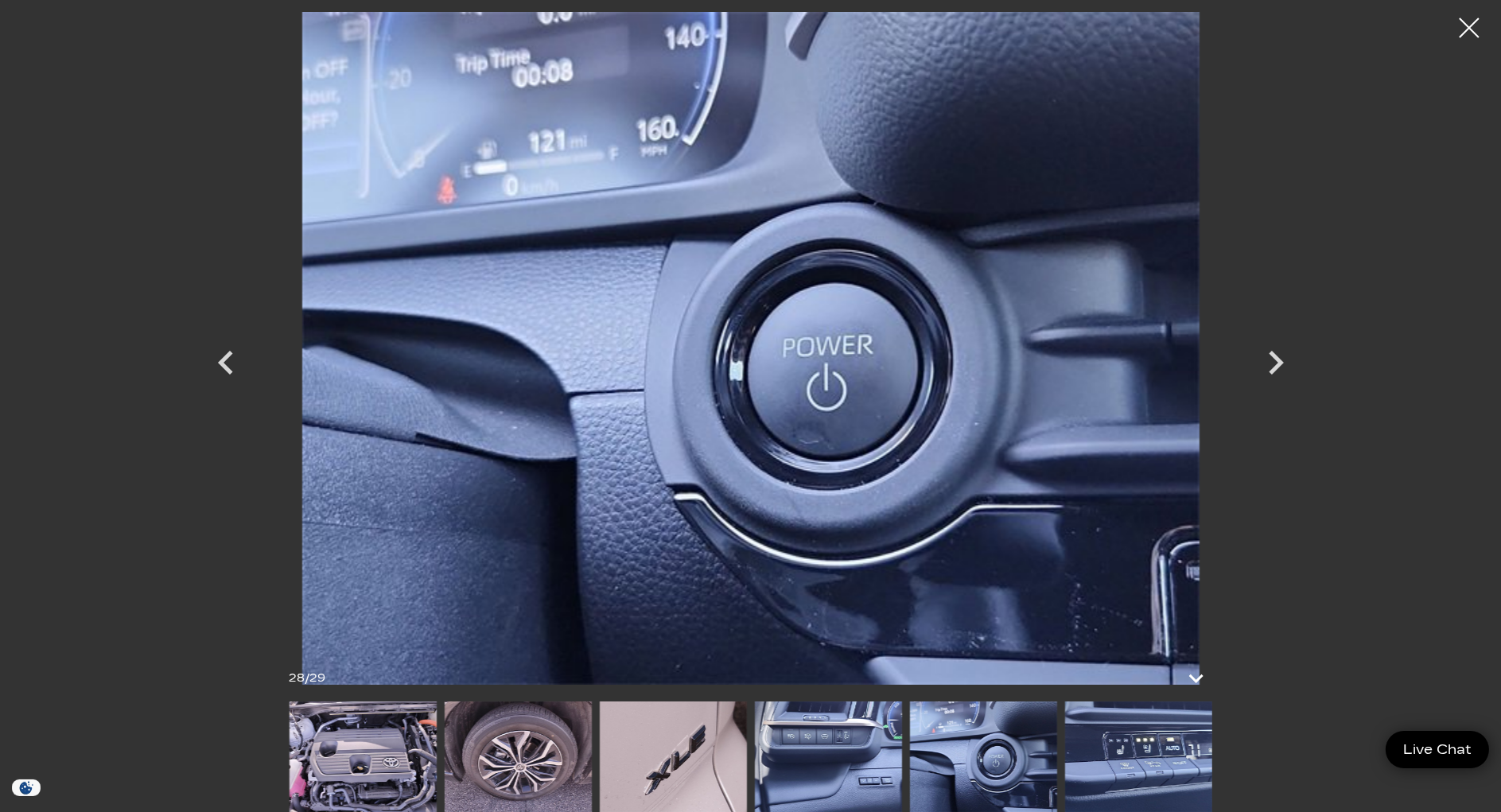
click at [837, 777] on img at bounding box center [828, 756] width 147 height 110
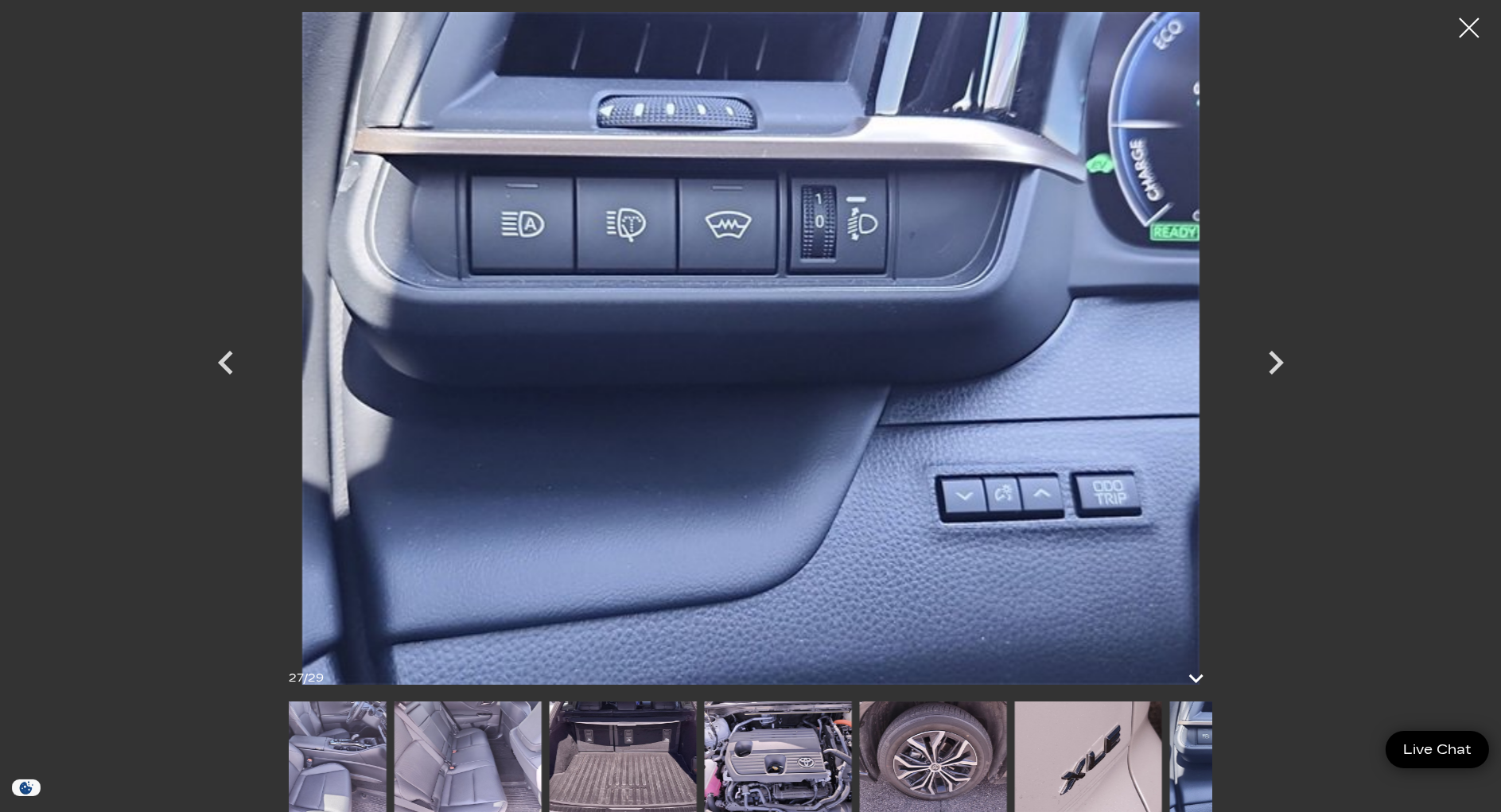
click at [983, 765] on img at bounding box center [932, 756] width 147 height 110
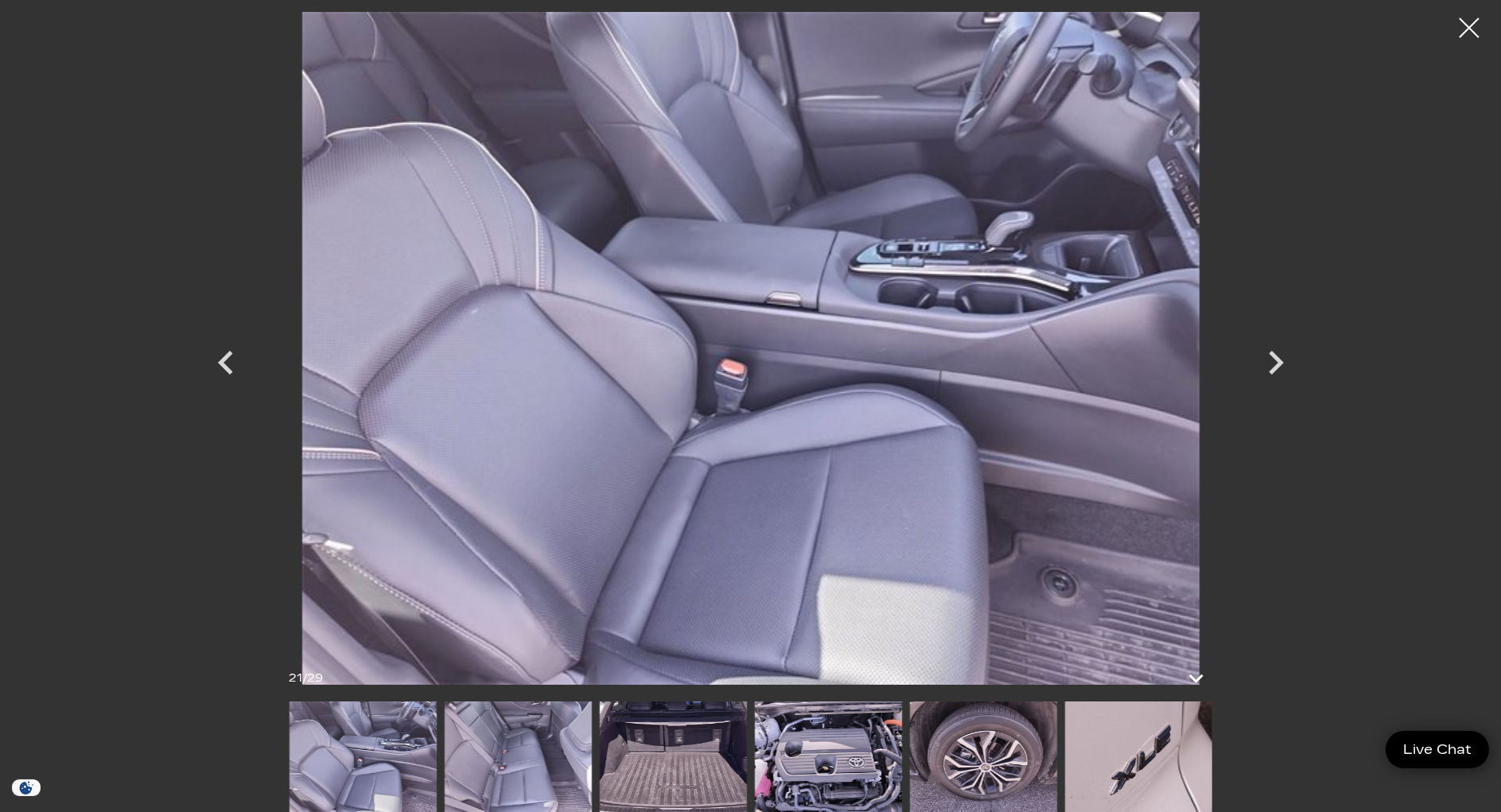
click at [674, 769] on img at bounding box center [672, 756] width 147 height 110
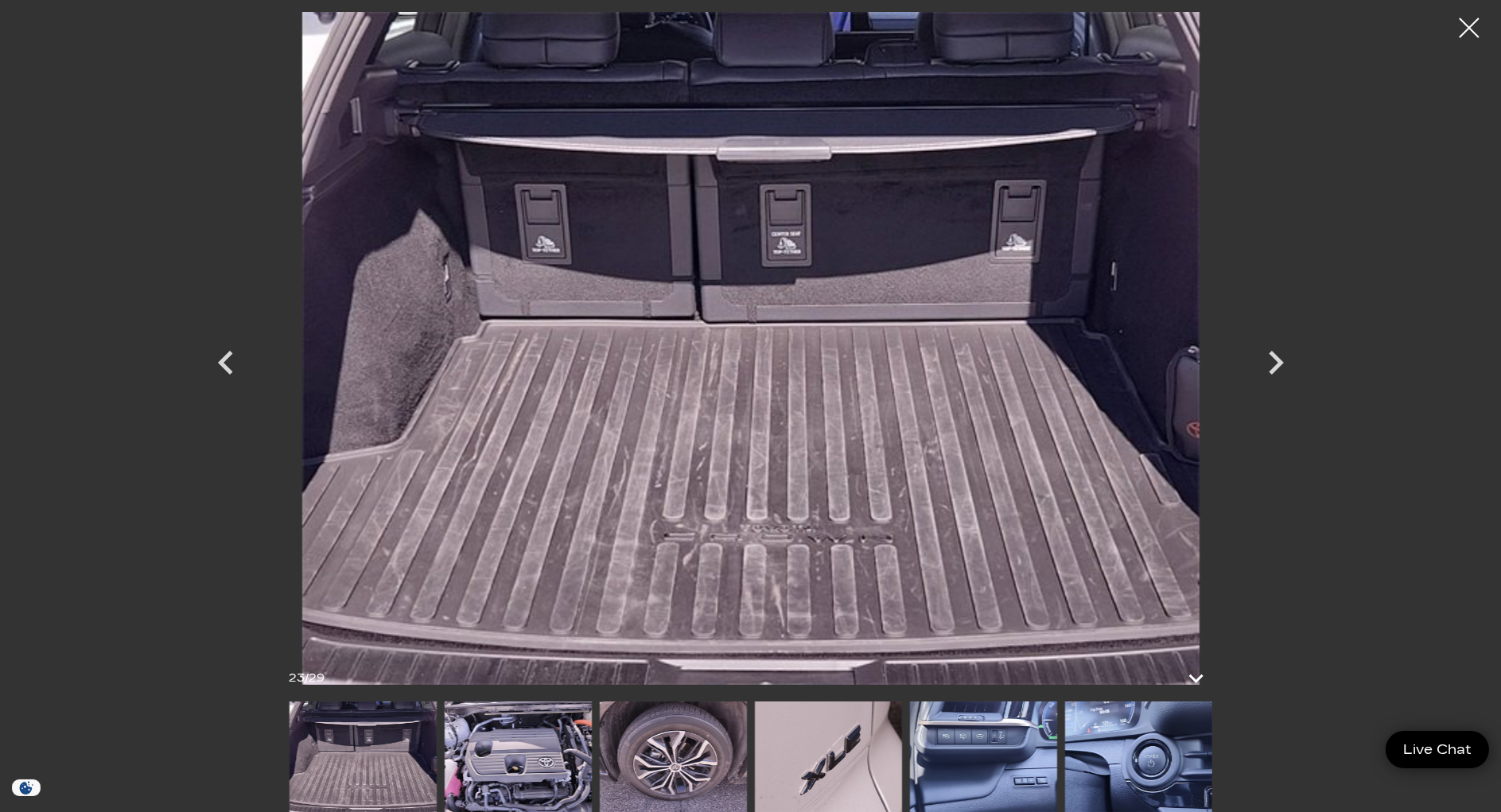
click at [714, 766] on img at bounding box center [672, 756] width 147 height 110
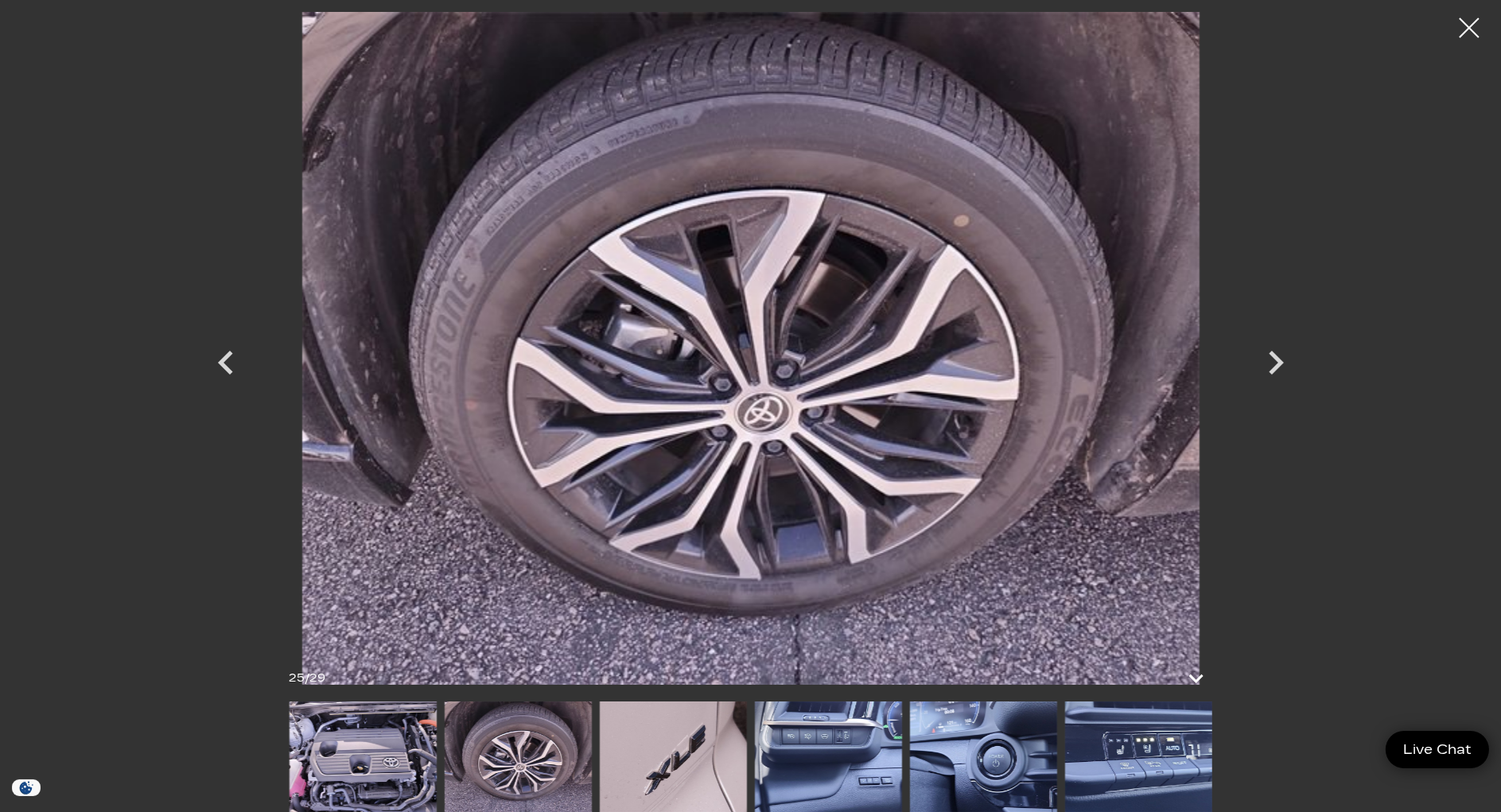
click at [1118, 751] on img at bounding box center [1138, 756] width 147 height 110
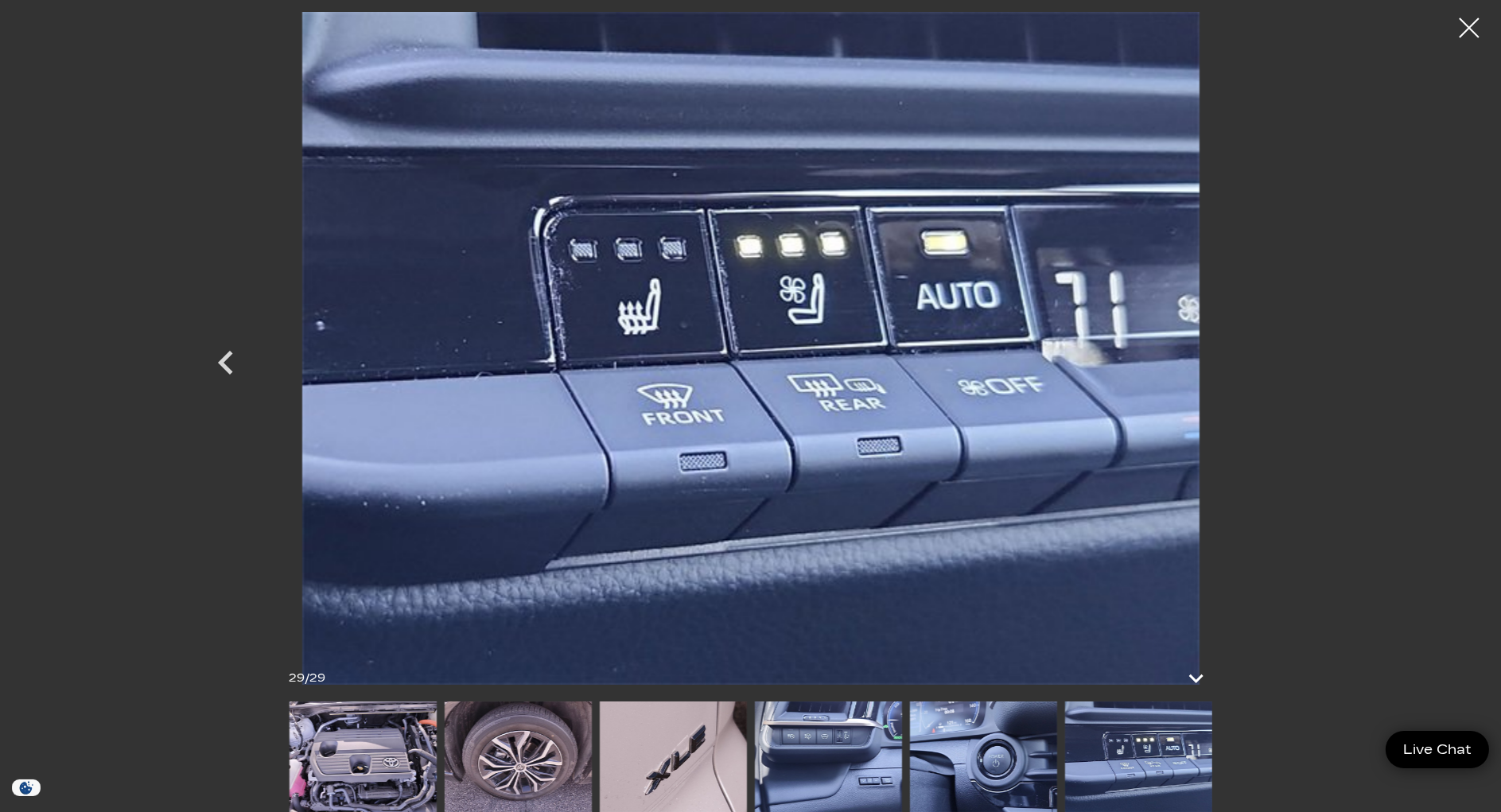
click at [1479, 23] on div at bounding box center [1469, 28] width 40 height 40
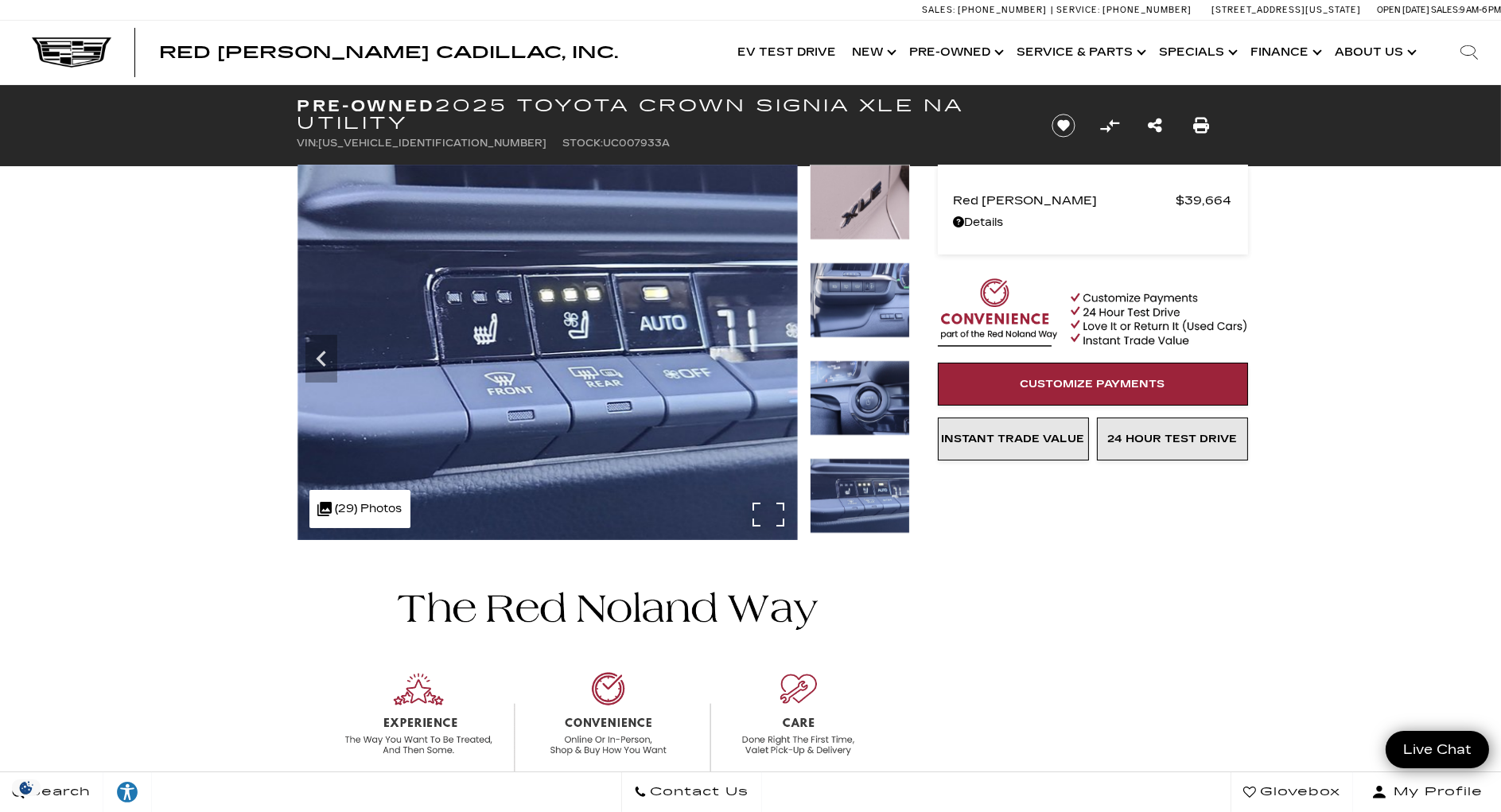
click at [350, 508] on div ".cls-1, .cls-3 { fill: #c50033; } .cls-1 { clip-rule: evenodd; } .cls-2 { clip-…" at bounding box center [360, 509] width 101 height 38
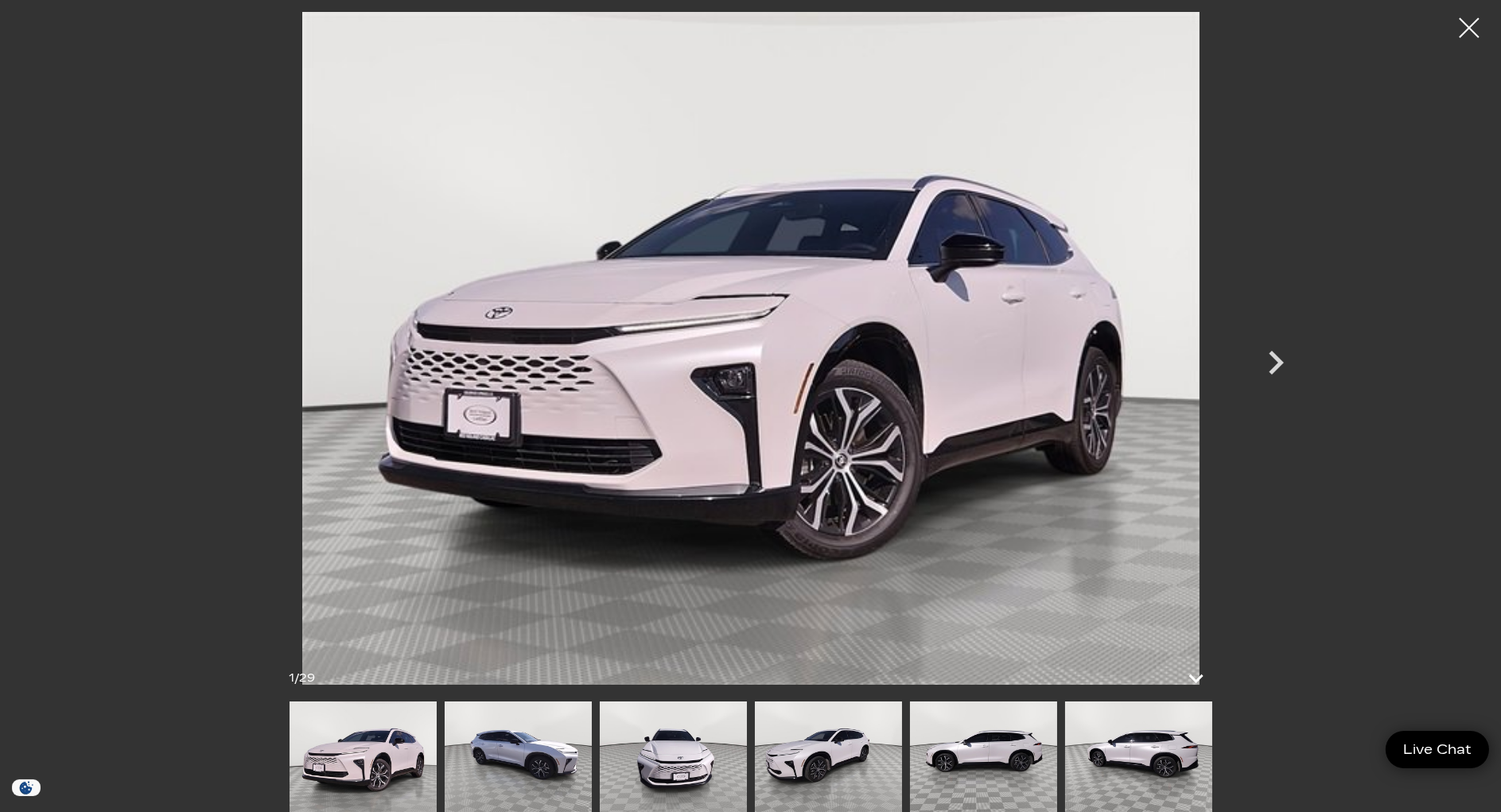
click at [538, 748] on img at bounding box center [516, 756] width 147 height 110
